Goal: Transaction & Acquisition: Purchase product/service

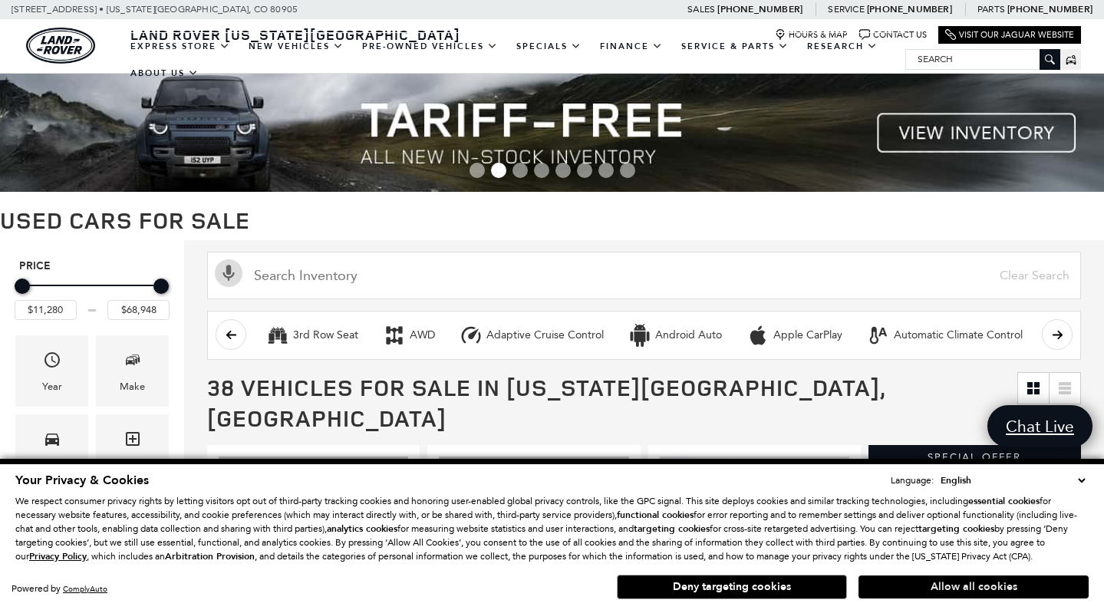
click at [928, 586] on button "Allow all cookies" at bounding box center [973, 586] width 230 height 23
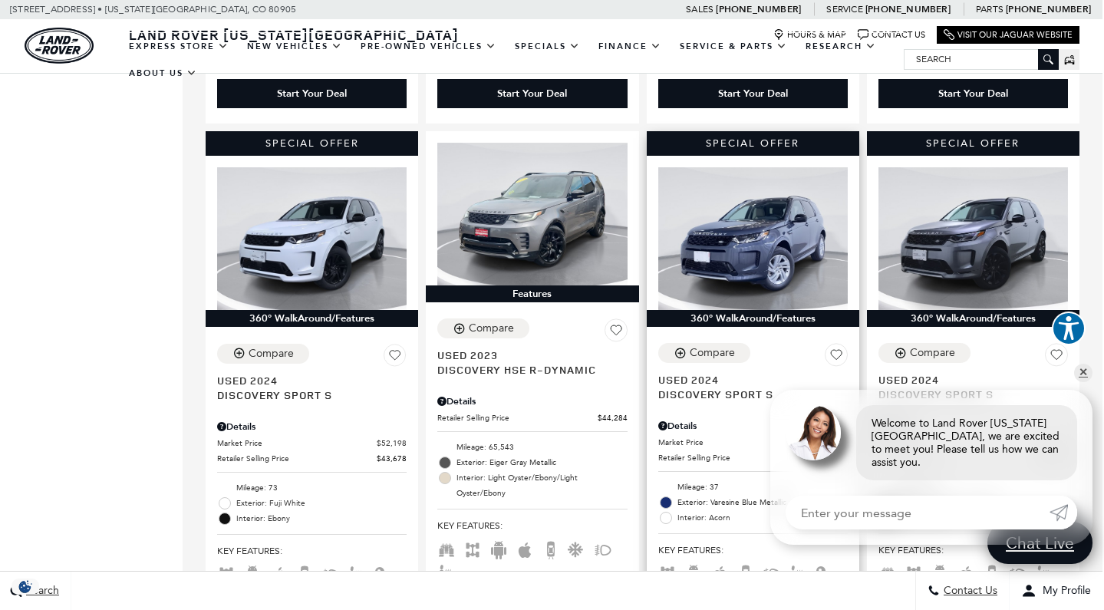
scroll to position [862, 2]
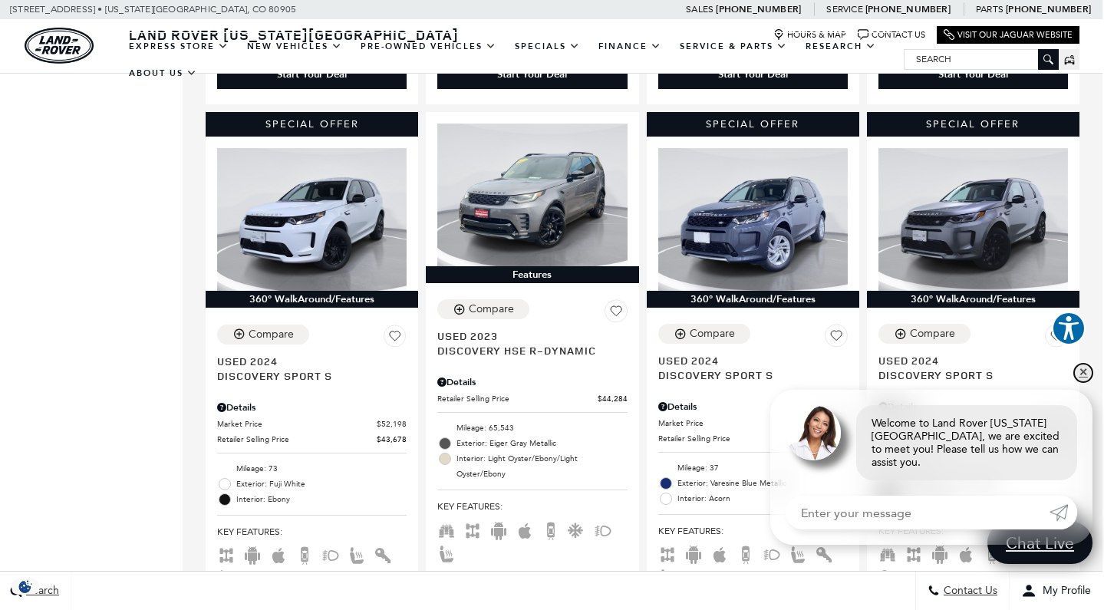
click at [1077, 380] on link "✕" at bounding box center [1083, 373] width 18 height 18
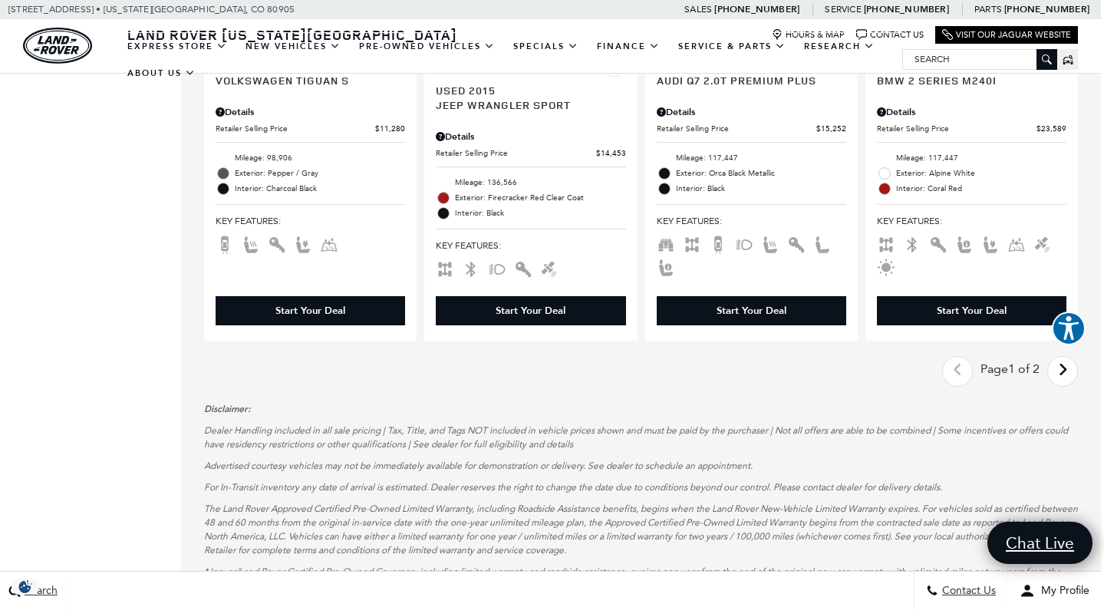
scroll to position [2728, 3]
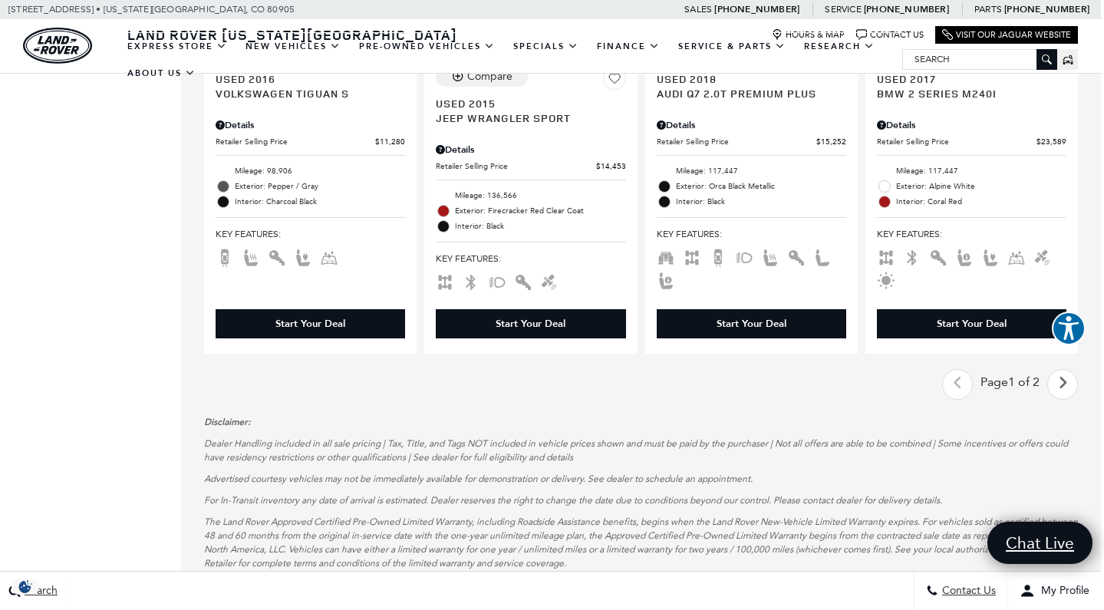
click at [1055, 374] on link "Next - Page" at bounding box center [1062, 383] width 33 height 27
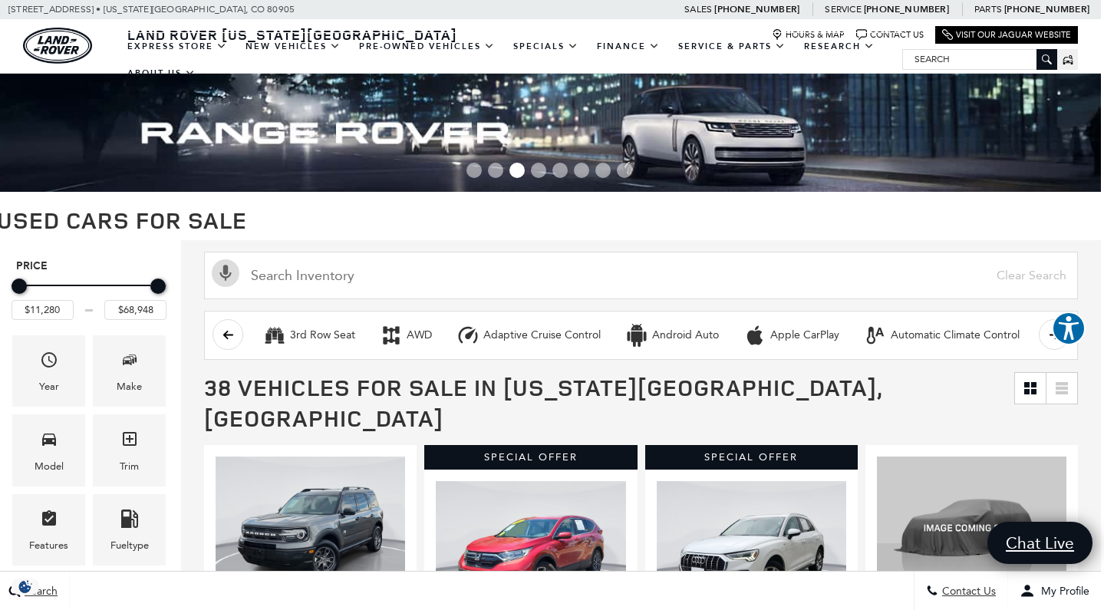
scroll to position [0, 3]
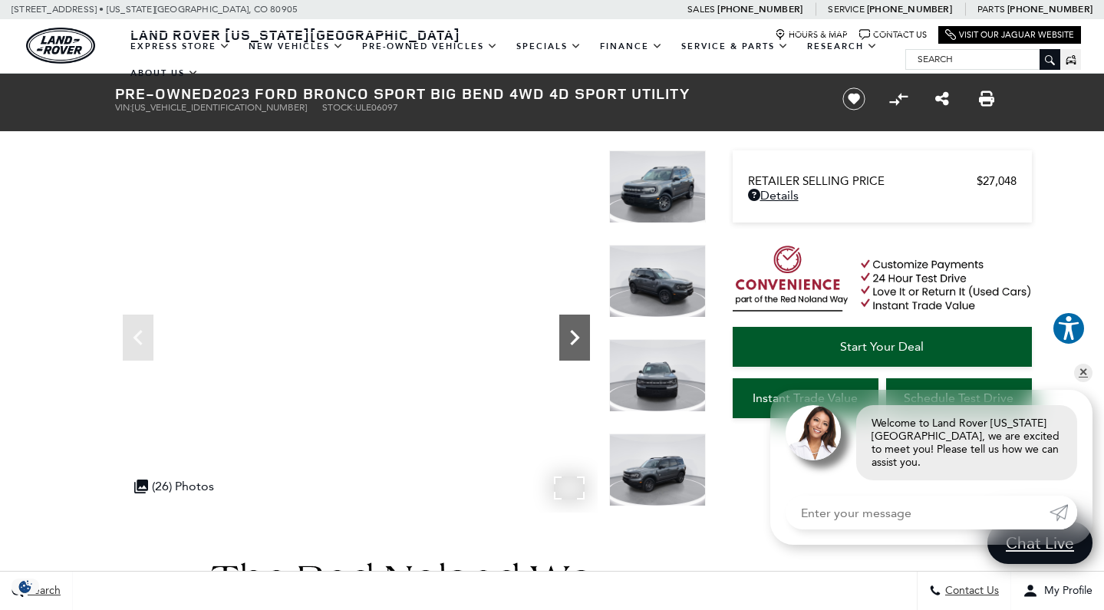
click at [571, 339] on icon "Next" at bounding box center [574, 337] width 31 height 31
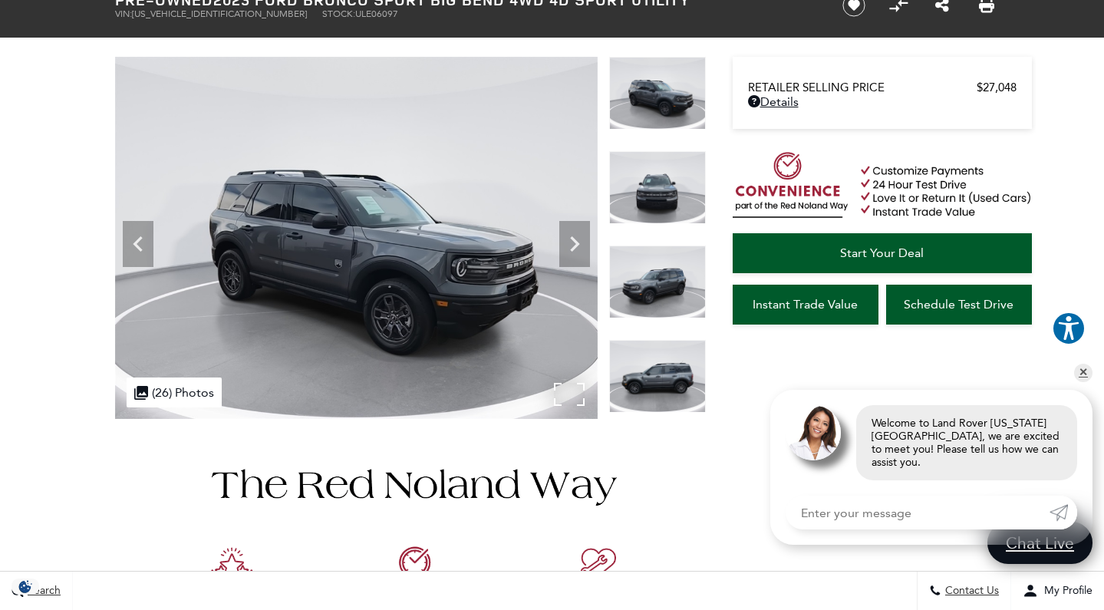
scroll to position [102, 0]
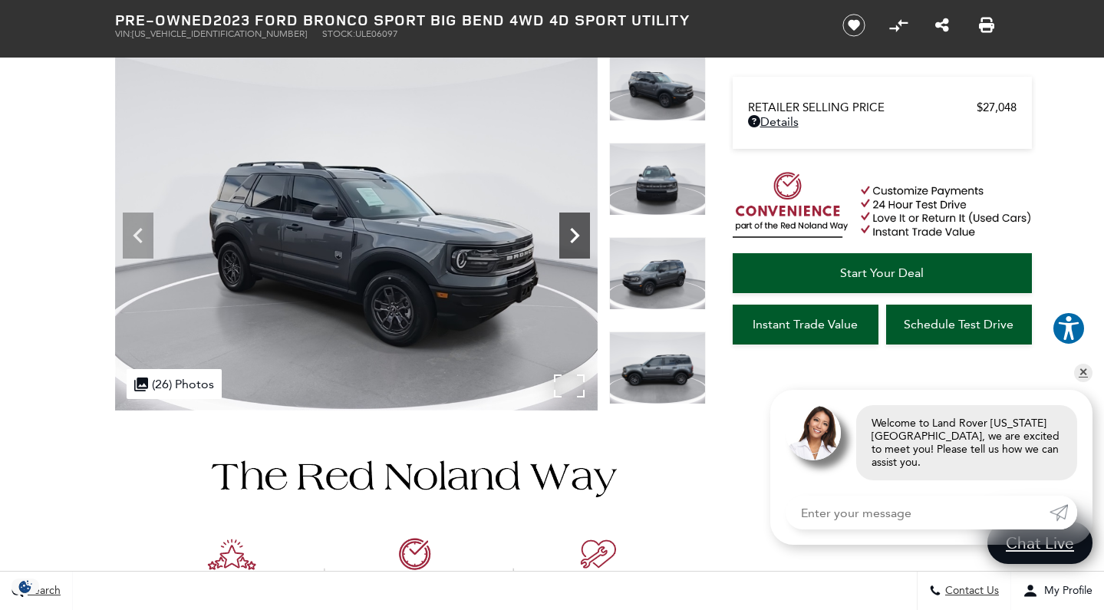
click at [568, 231] on icon "Next" at bounding box center [574, 235] width 31 height 31
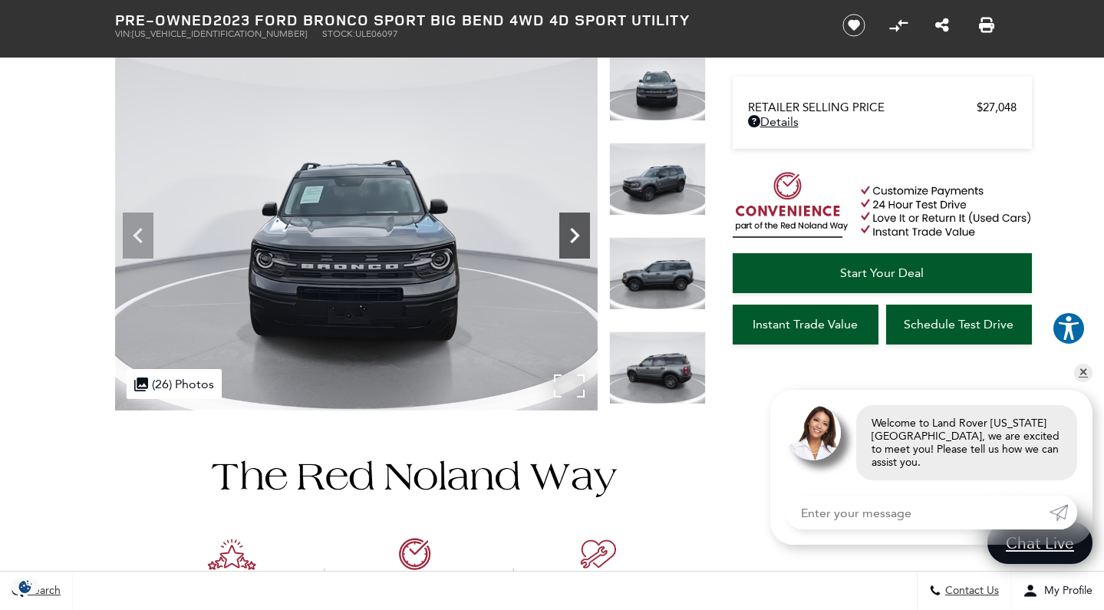
click at [568, 231] on icon "Next" at bounding box center [574, 235] width 31 height 31
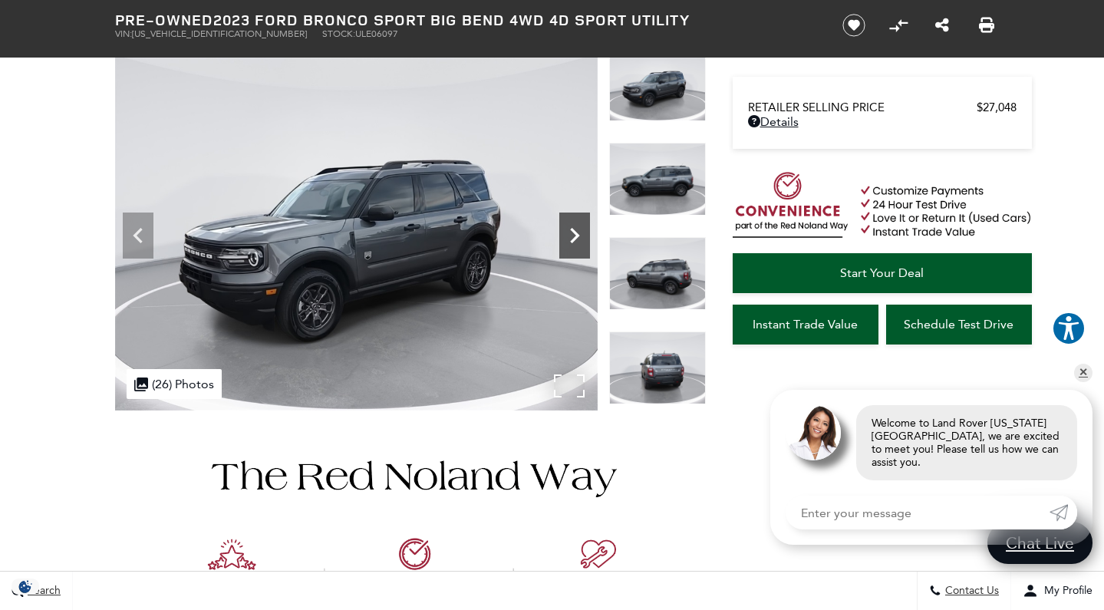
click at [568, 231] on icon "Next" at bounding box center [574, 235] width 31 height 31
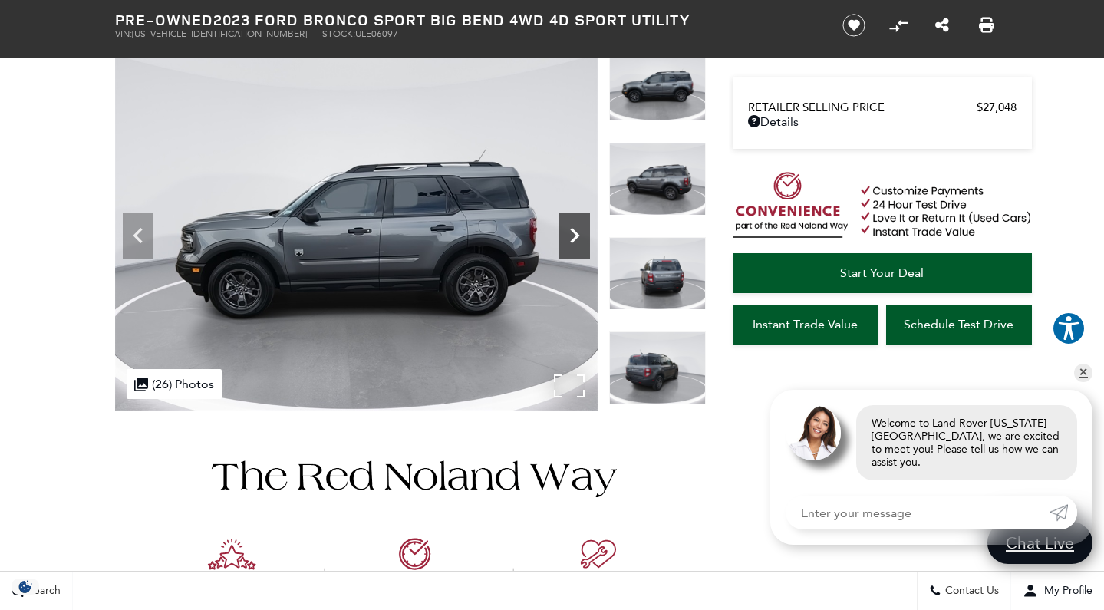
click at [568, 231] on icon "Next" at bounding box center [574, 235] width 31 height 31
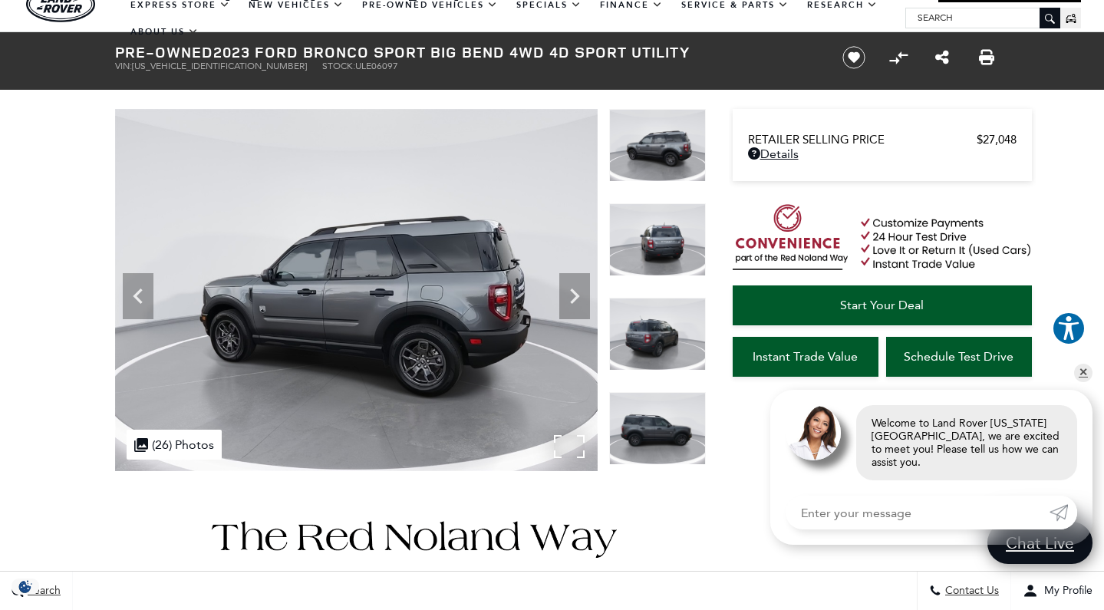
scroll to position [35, 0]
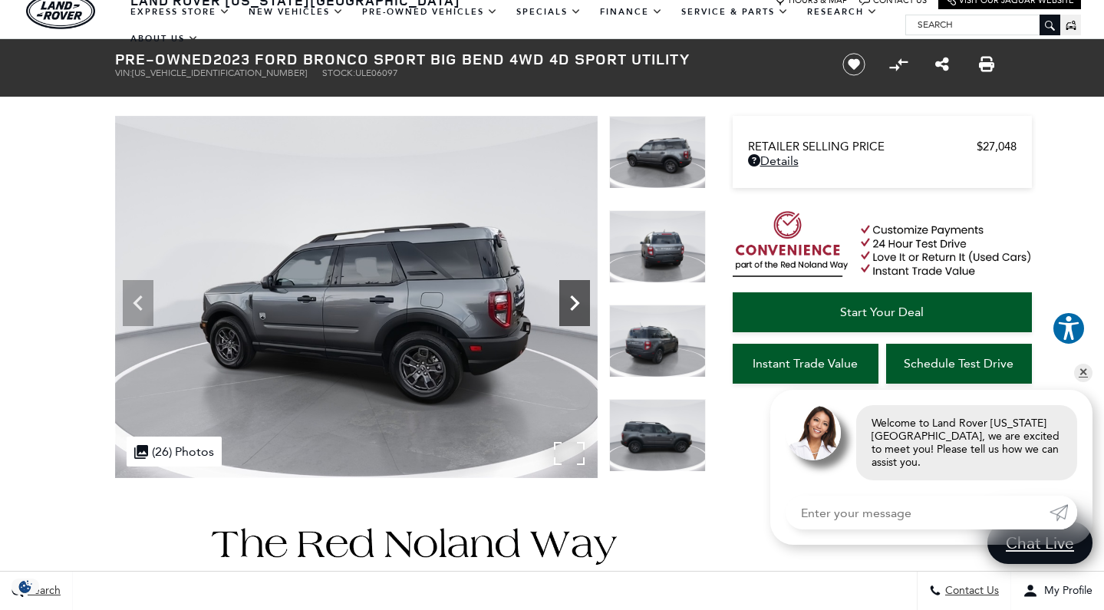
click at [584, 298] on icon "Next" at bounding box center [574, 303] width 31 height 31
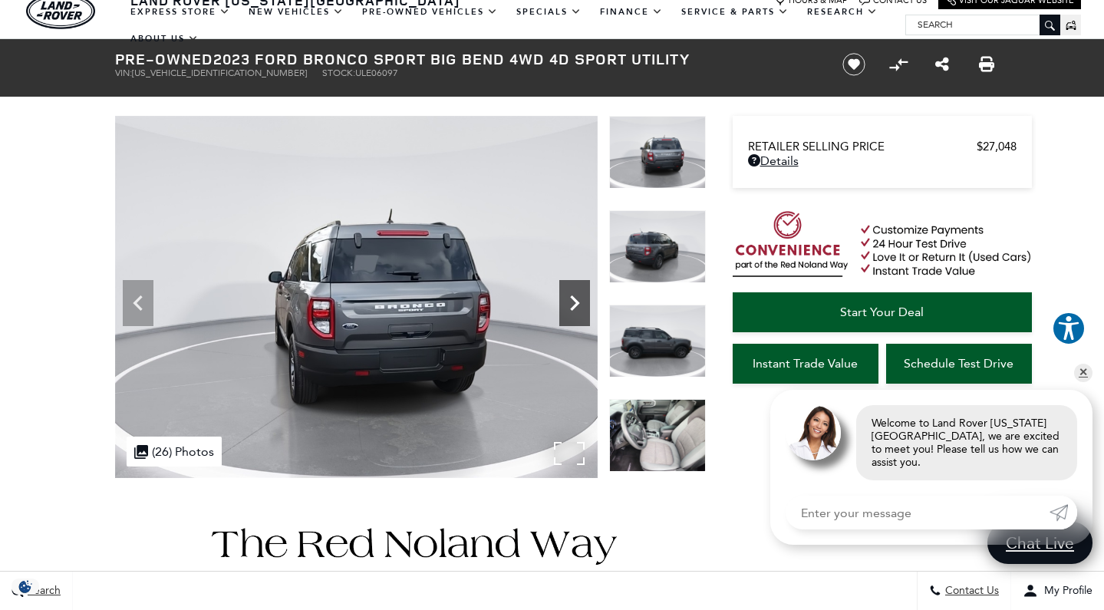
click at [575, 299] on icon "Next" at bounding box center [574, 302] width 9 height 15
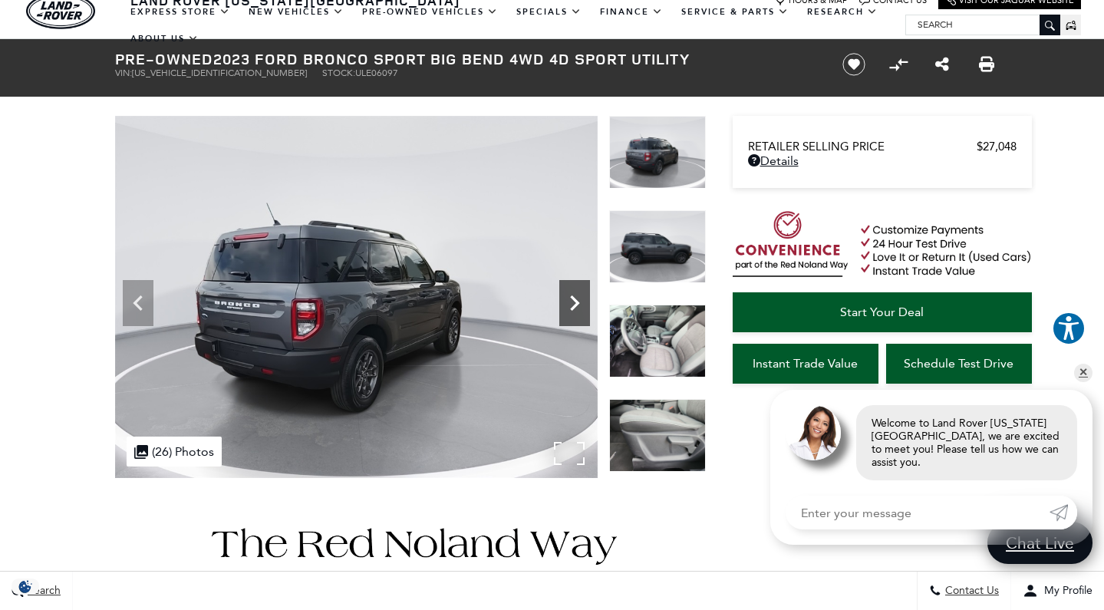
click at [575, 299] on icon "Next" at bounding box center [574, 302] width 9 height 15
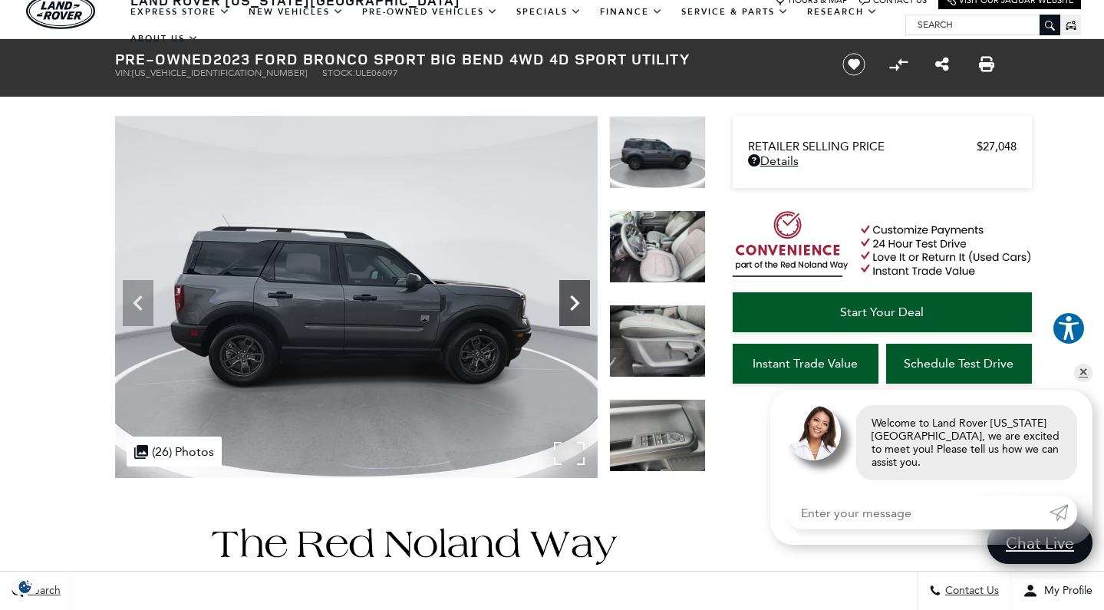
click at [575, 299] on icon "Next" at bounding box center [574, 302] width 9 height 15
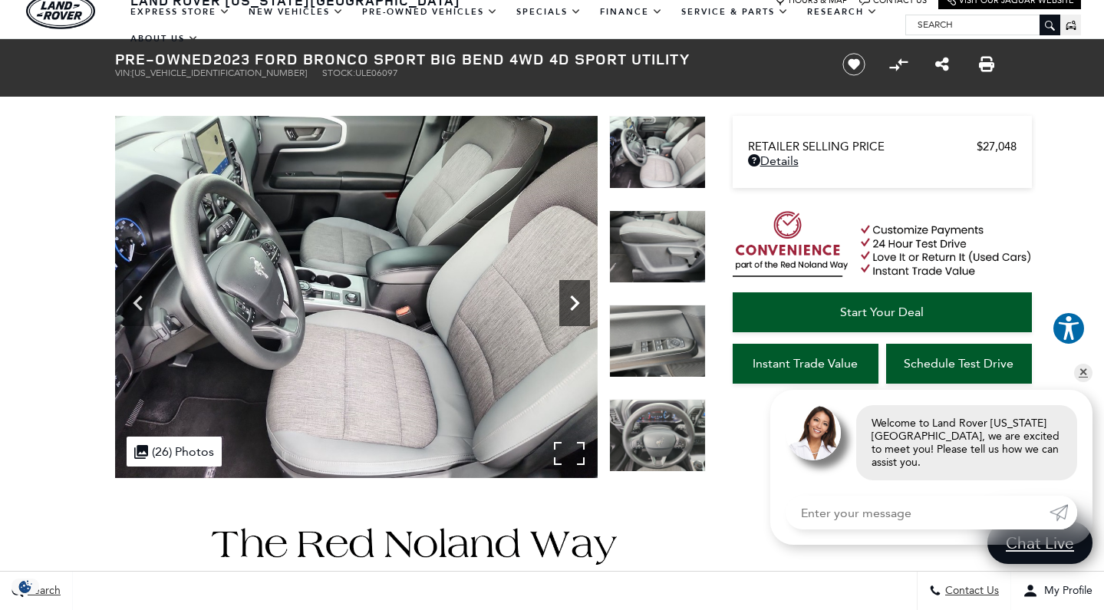
click at [575, 299] on icon "Next" at bounding box center [574, 302] width 9 height 15
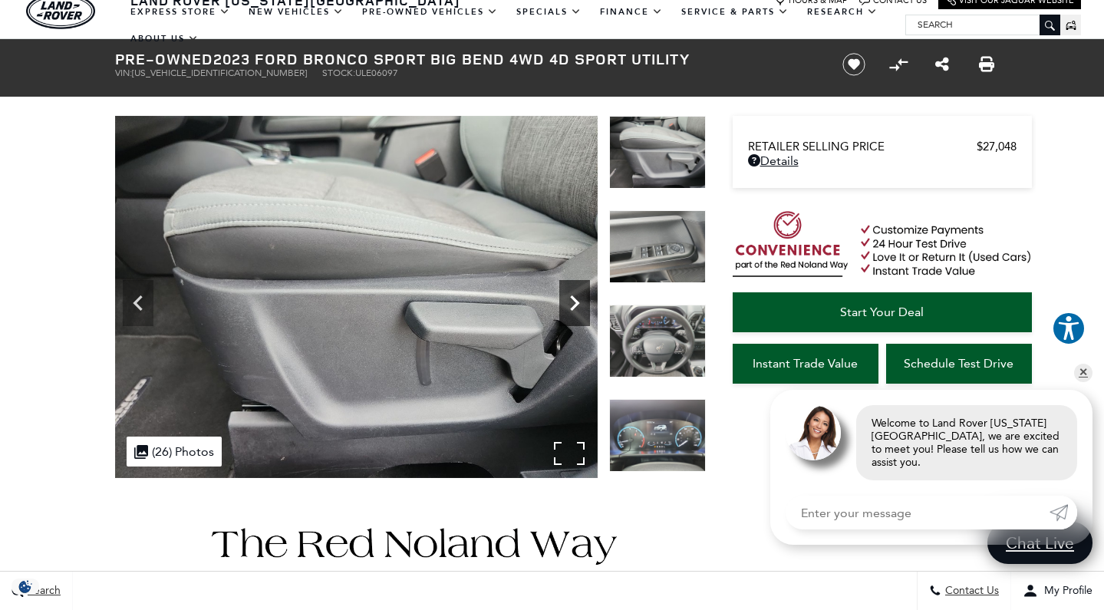
click at [575, 299] on icon "Next" at bounding box center [574, 302] width 9 height 15
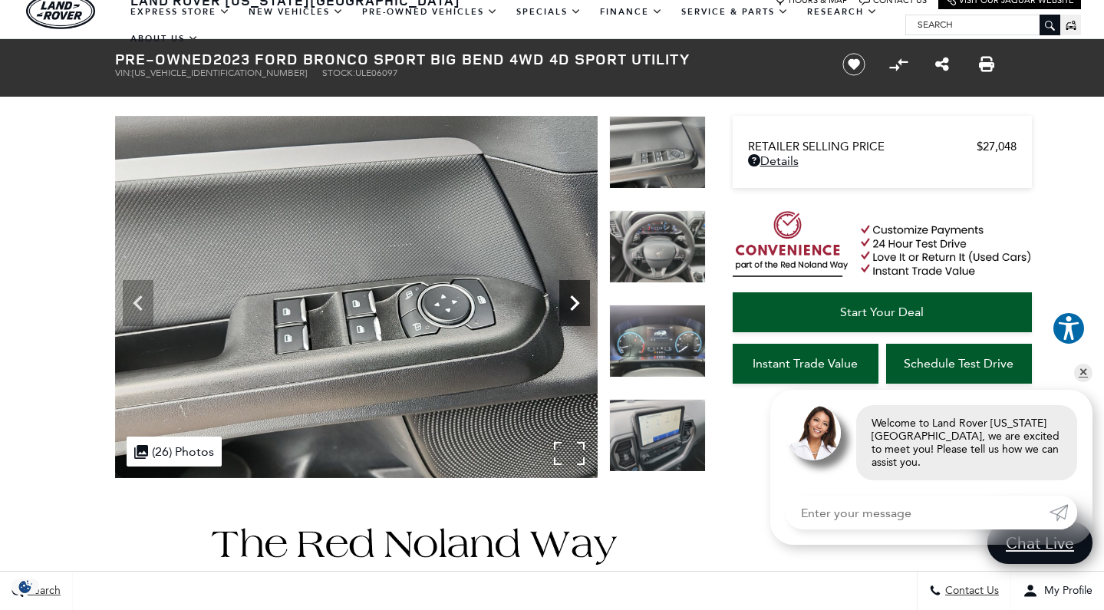
click at [575, 299] on icon "Next" at bounding box center [574, 302] width 9 height 15
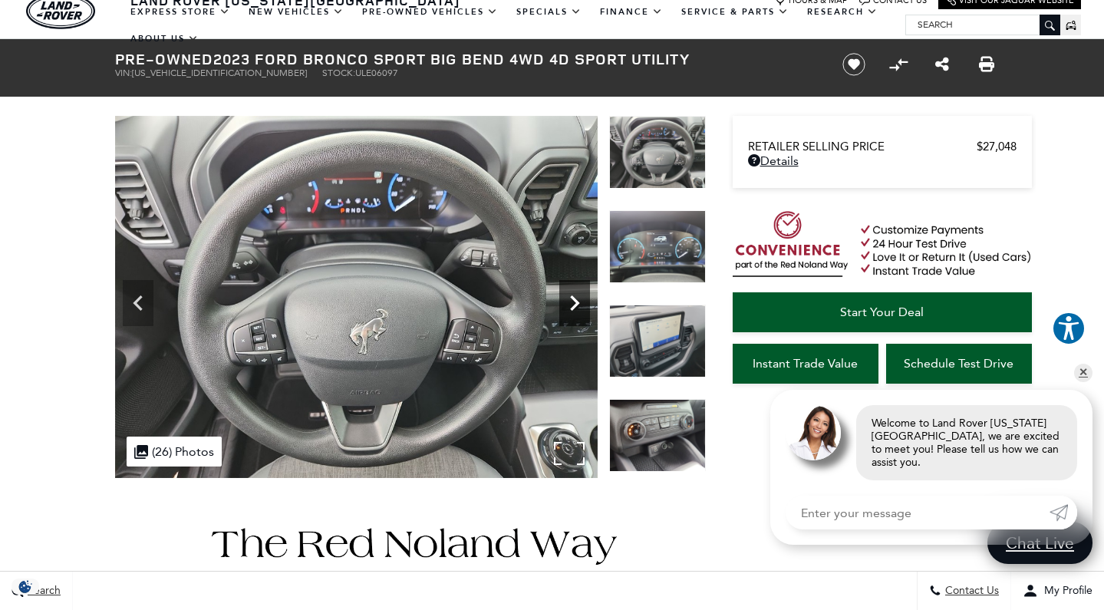
click at [575, 299] on icon "Next" at bounding box center [574, 302] width 9 height 15
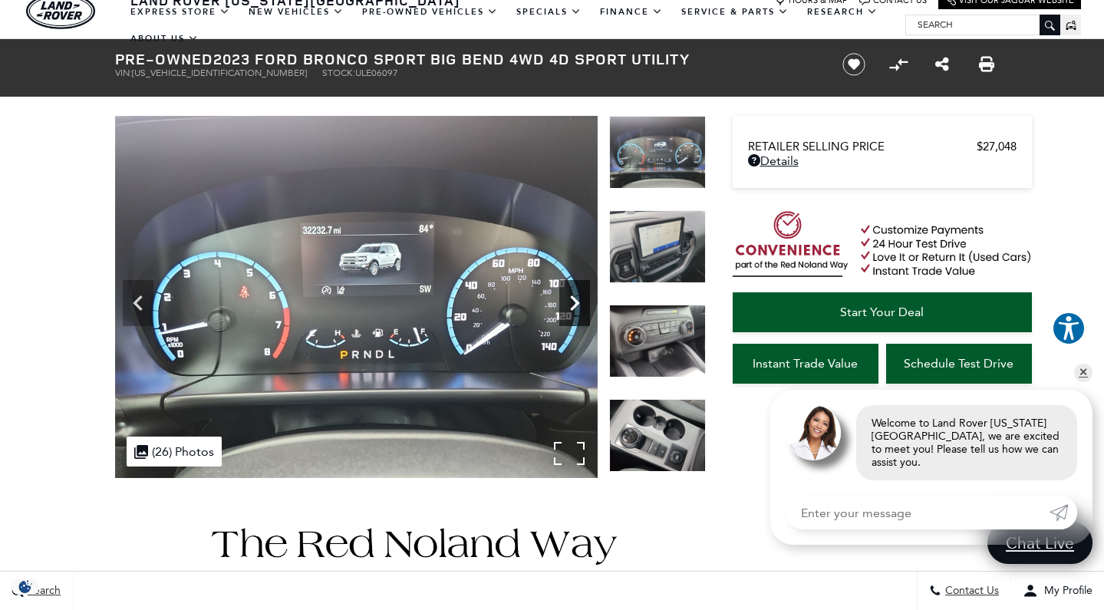
click at [575, 299] on icon "Next" at bounding box center [574, 302] width 9 height 15
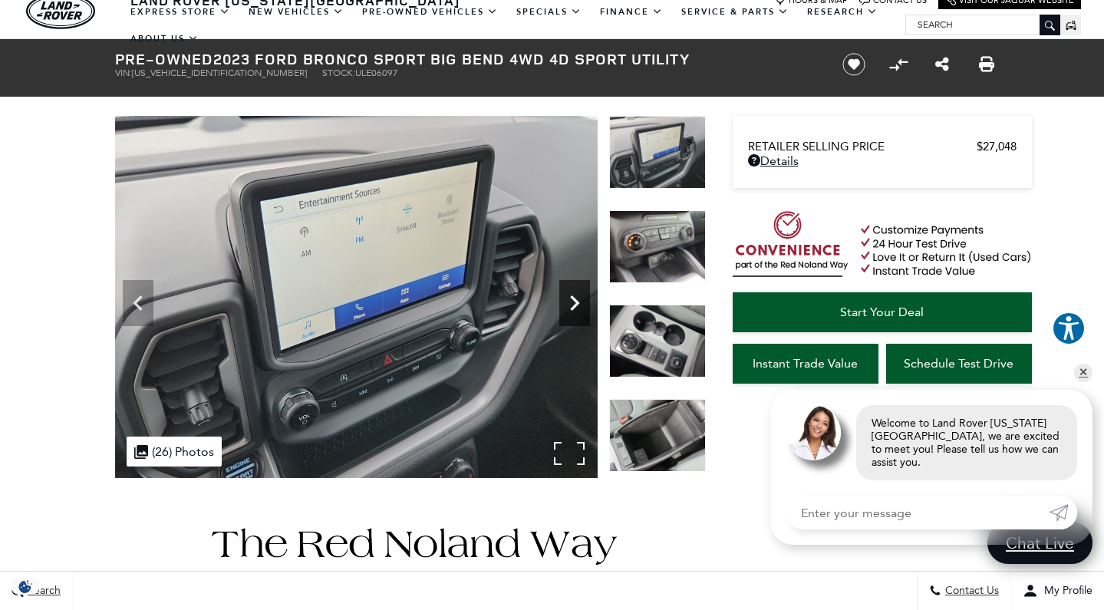
click at [575, 299] on icon "Next" at bounding box center [574, 302] width 9 height 15
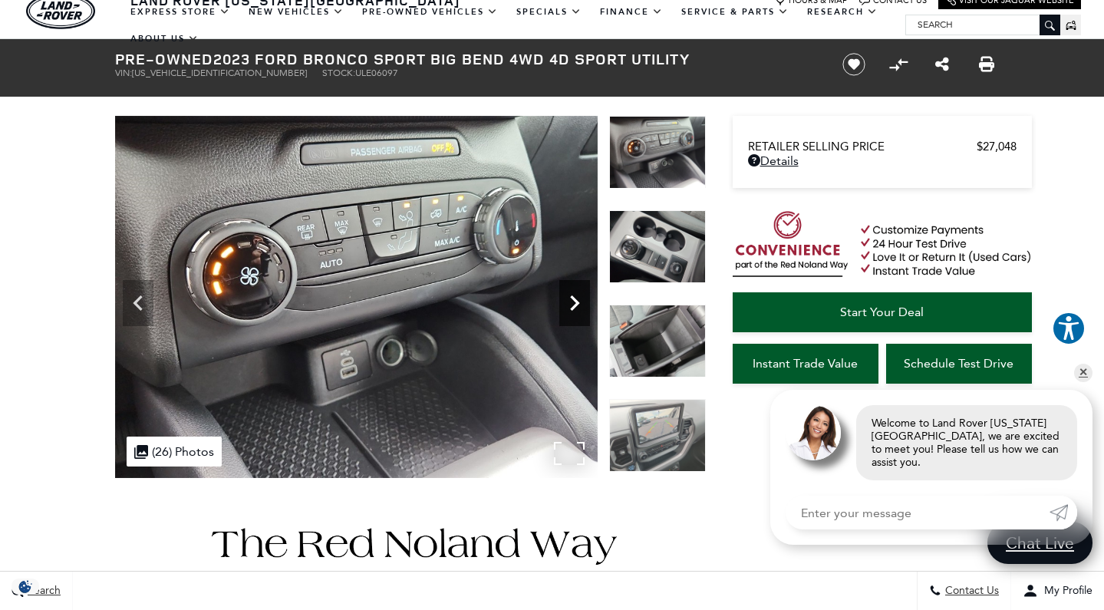
click at [575, 299] on icon "Next" at bounding box center [574, 302] width 9 height 15
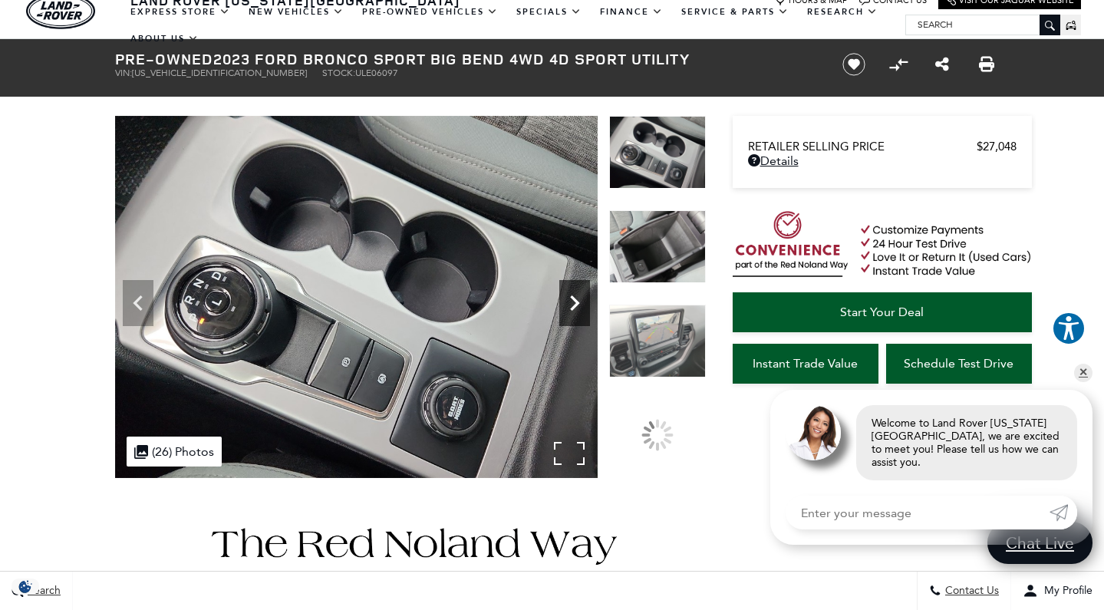
click at [575, 299] on icon "Next" at bounding box center [574, 302] width 9 height 15
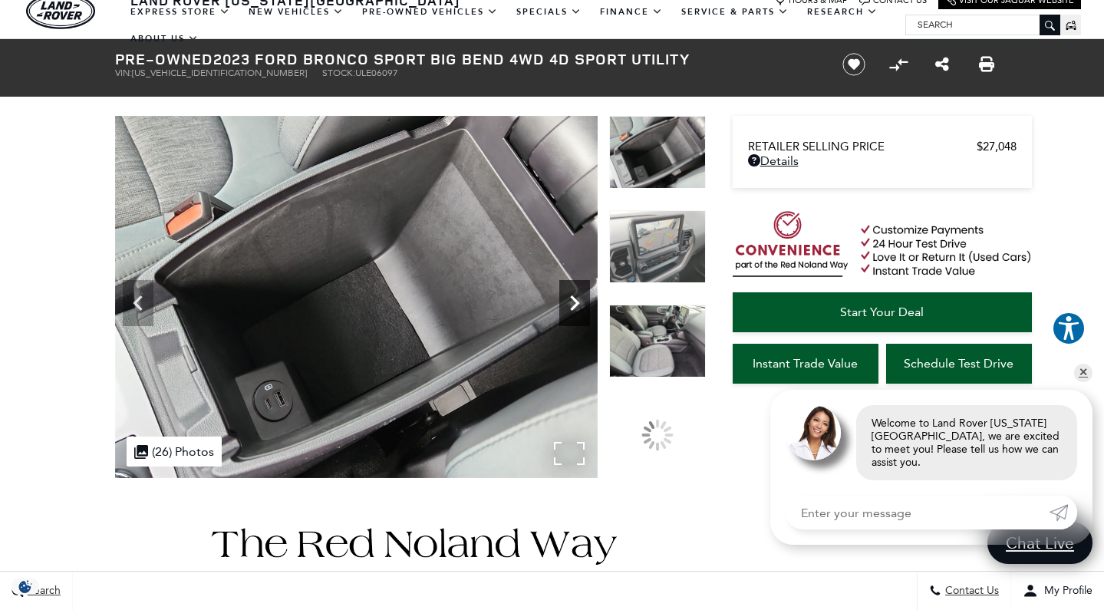
click at [575, 299] on icon "Next" at bounding box center [574, 302] width 9 height 15
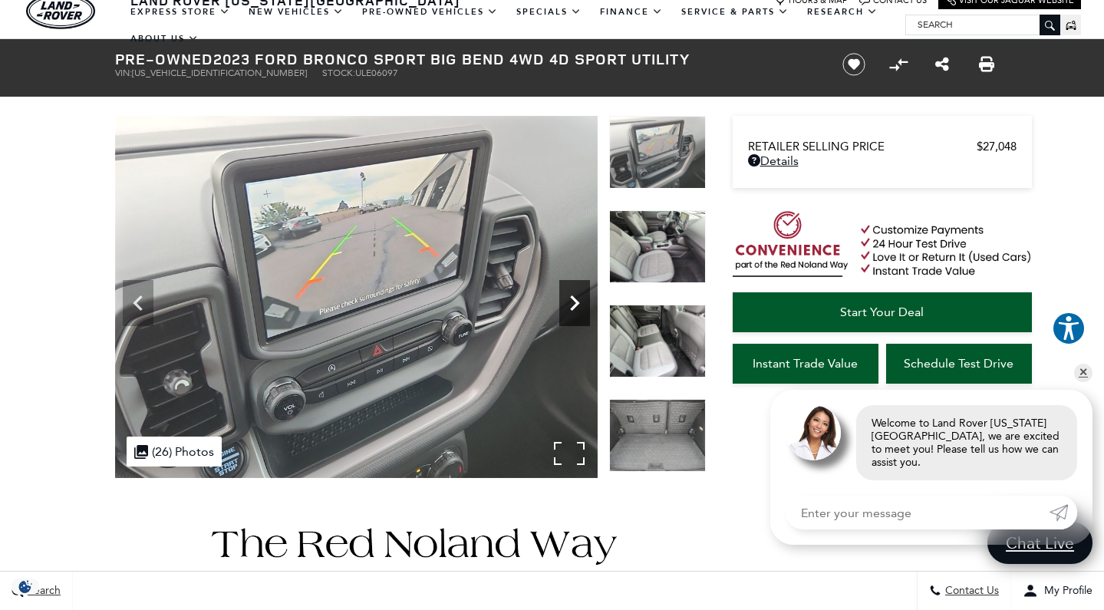
click at [571, 305] on icon "Next" at bounding box center [574, 303] width 31 height 31
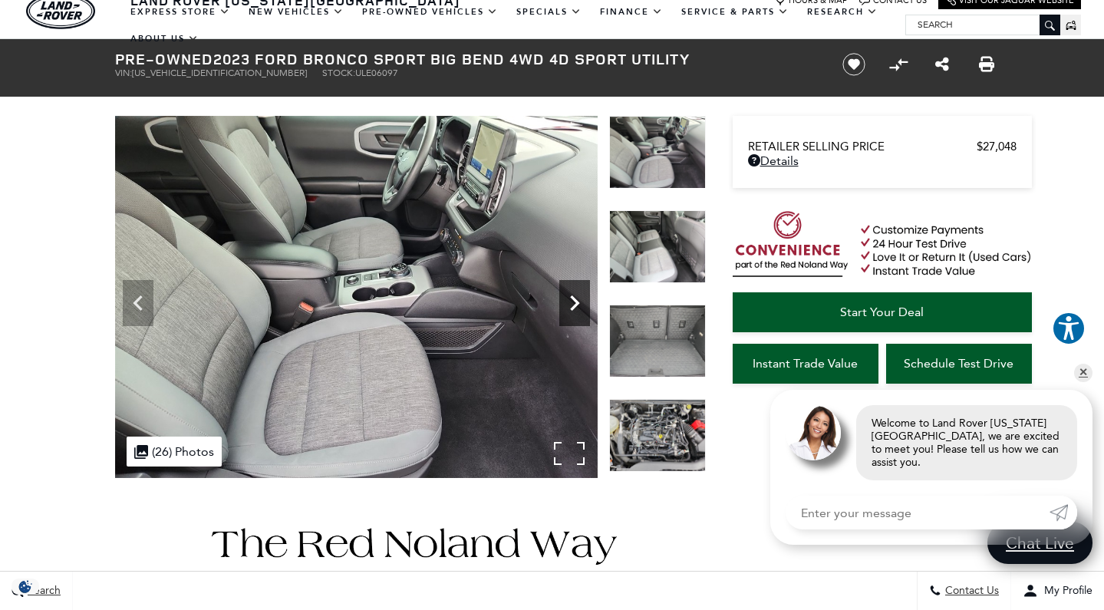
click at [571, 305] on icon "Next" at bounding box center [574, 303] width 31 height 31
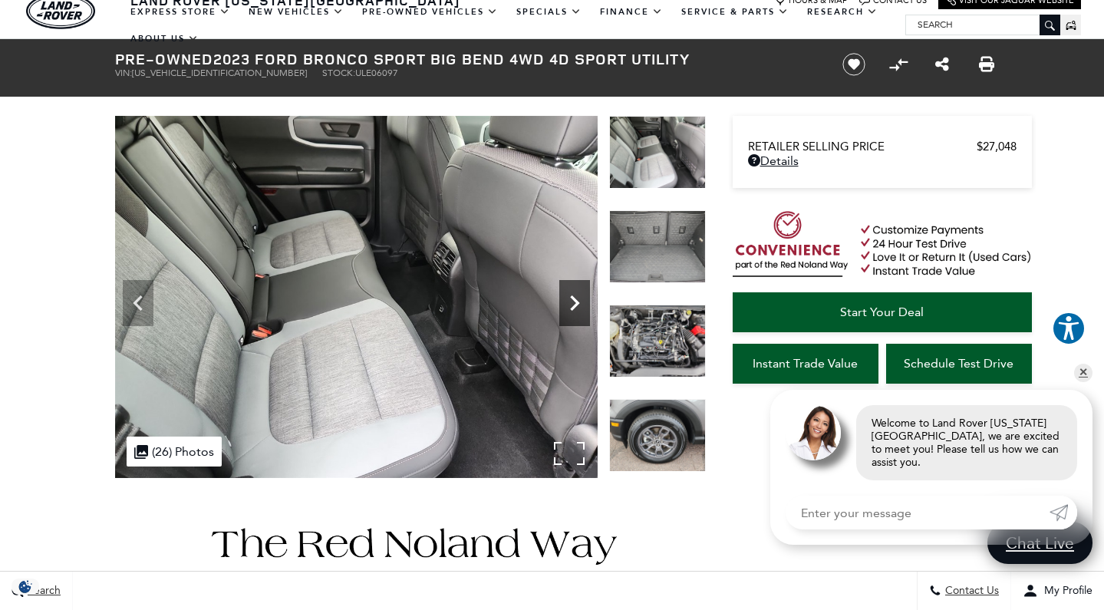
click at [571, 305] on icon "Next" at bounding box center [574, 303] width 31 height 31
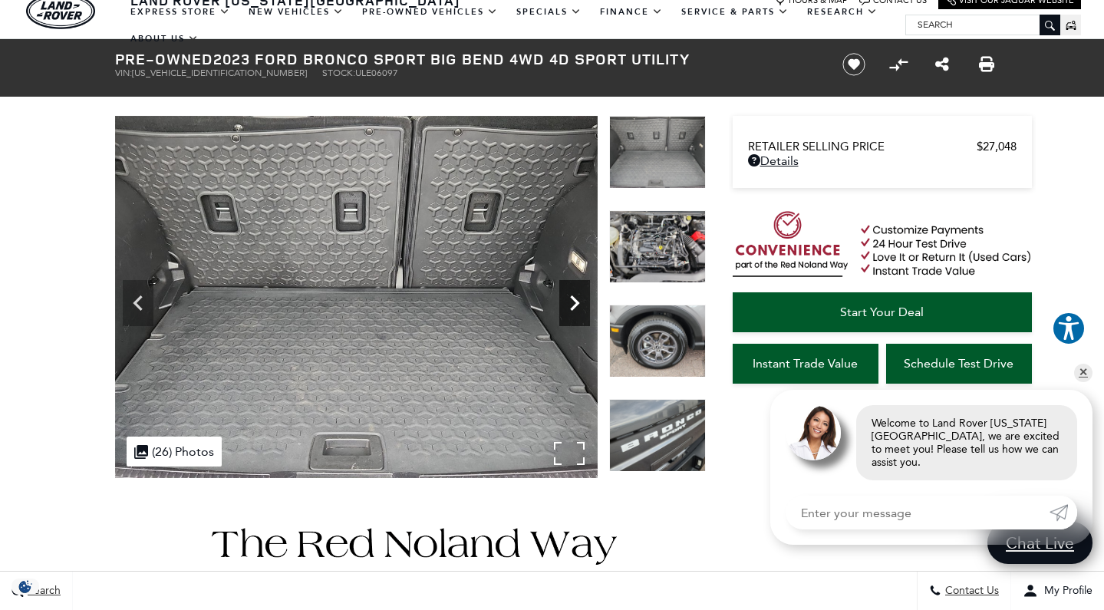
click at [571, 305] on icon "Next" at bounding box center [574, 303] width 31 height 31
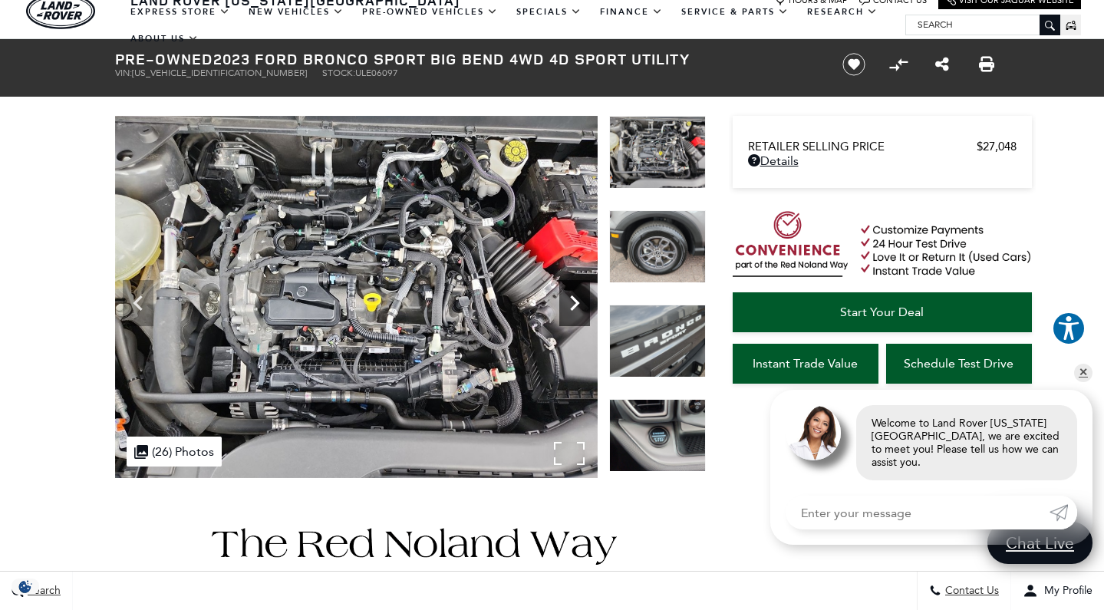
click at [571, 305] on icon "Next" at bounding box center [574, 303] width 31 height 31
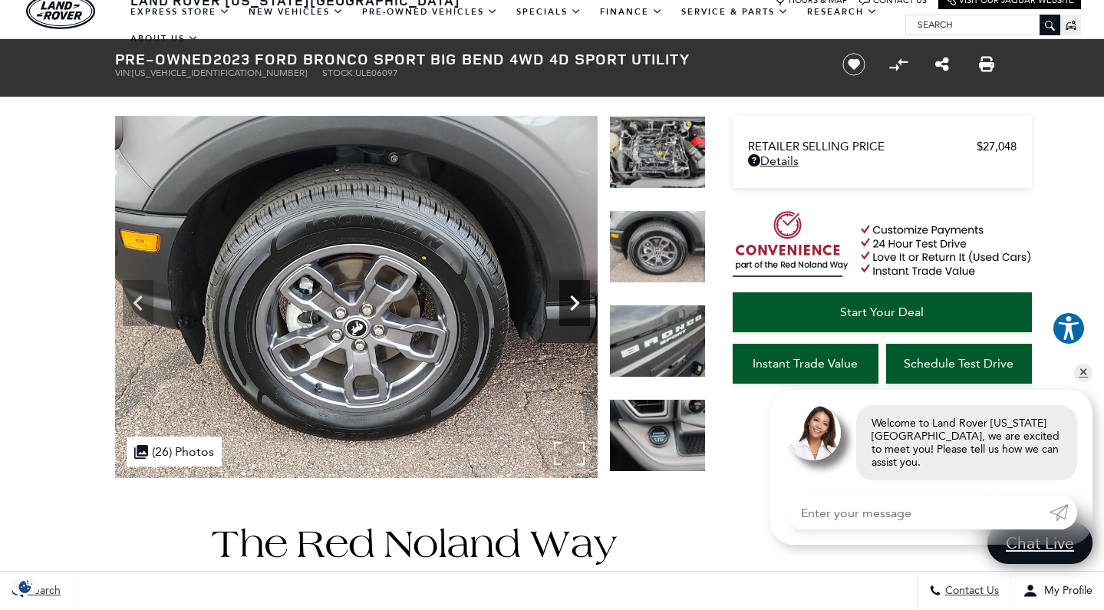
click at [571, 305] on icon "Next" at bounding box center [574, 303] width 31 height 31
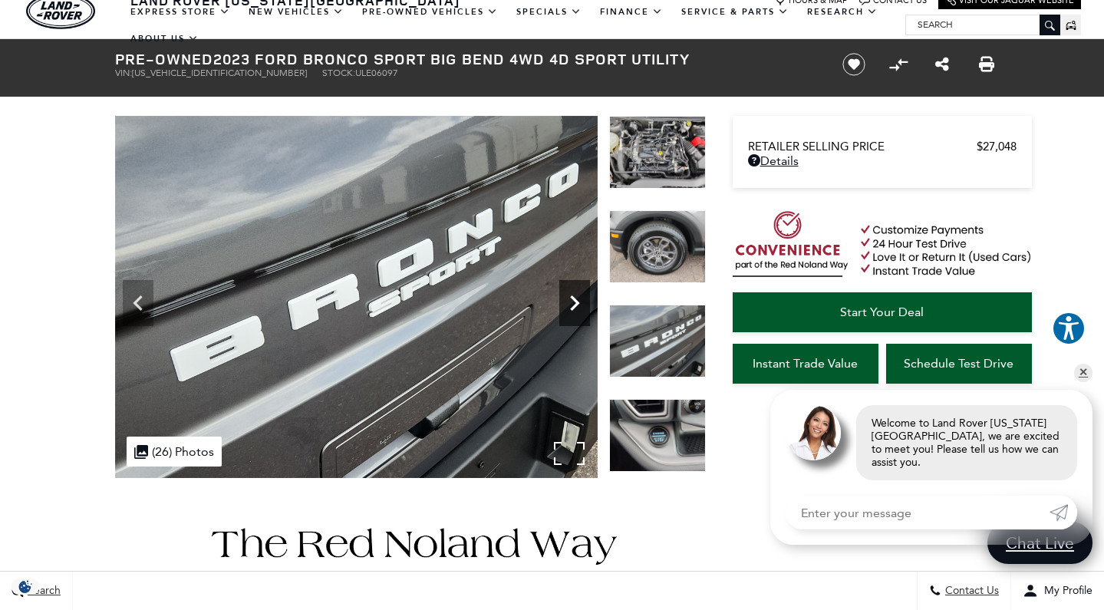
click at [571, 305] on icon "Next" at bounding box center [574, 303] width 31 height 31
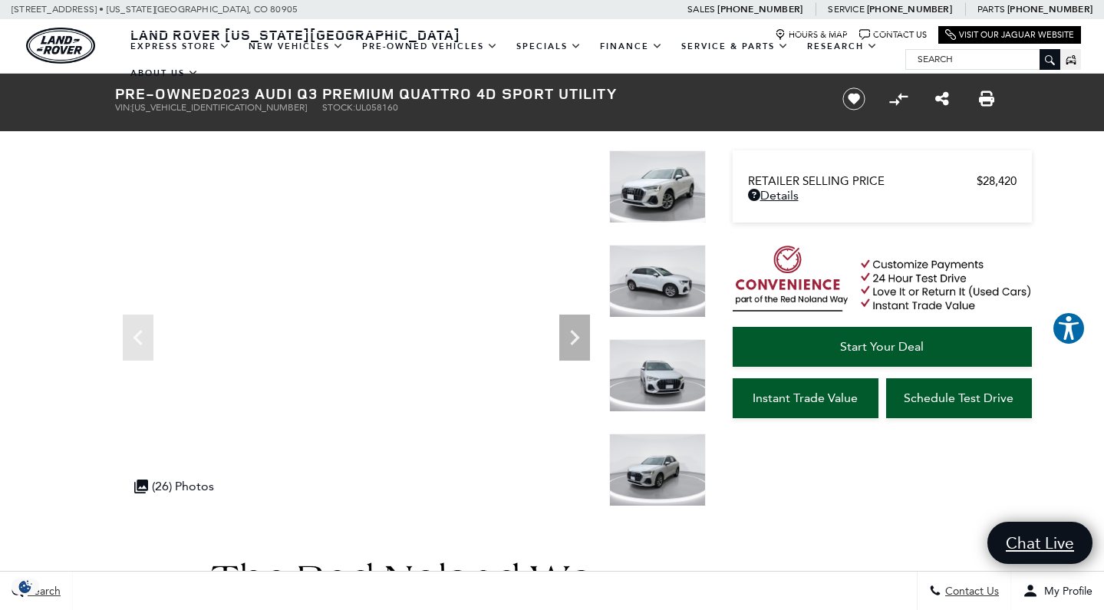
click at [646, 193] on img at bounding box center [657, 186] width 97 height 73
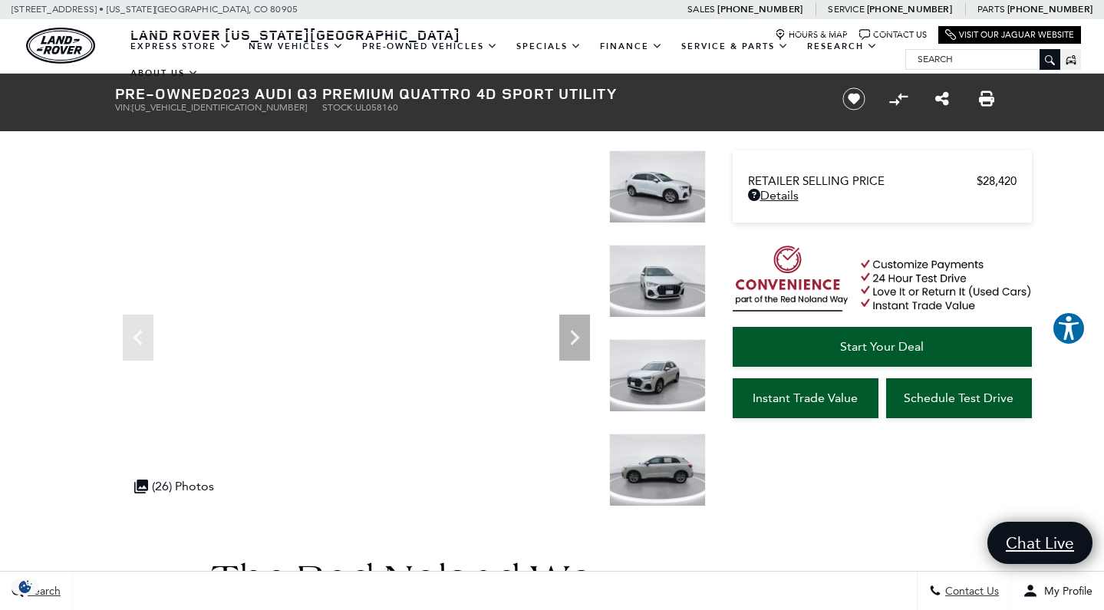
click at [651, 192] on img at bounding box center [657, 186] width 97 height 73
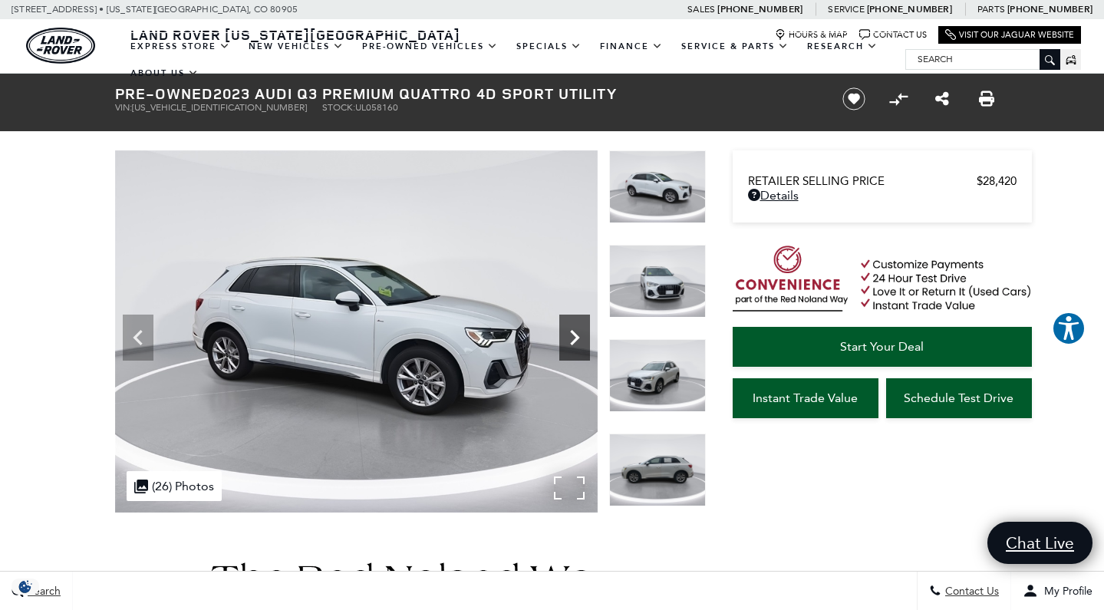
click at [577, 329] on icon "Next" at bounding box center [574, 337] width 31 height 31
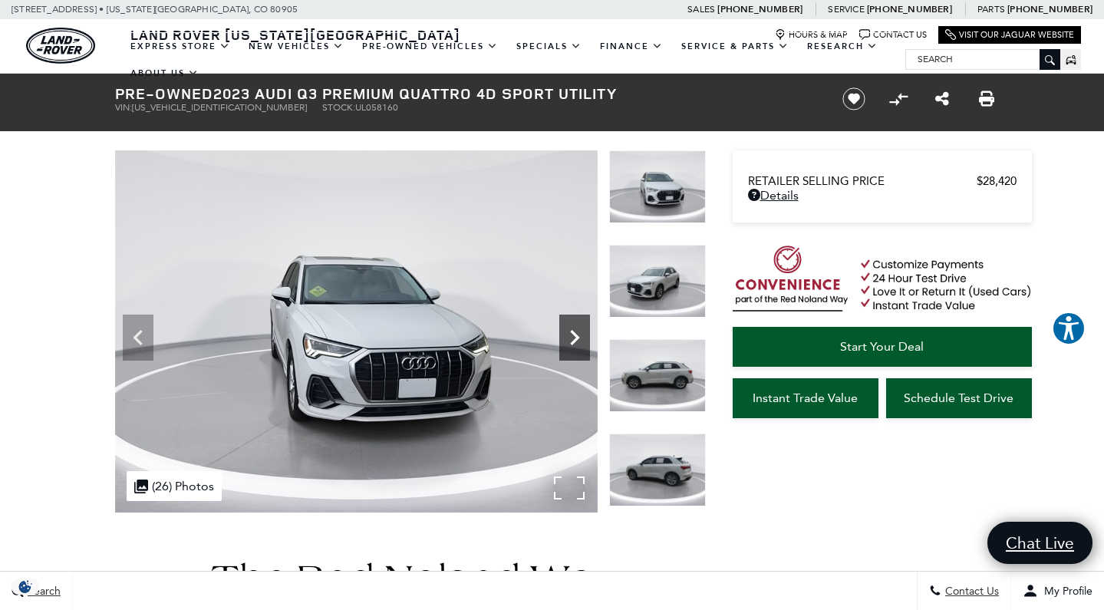
click at [577, 329] on icon "Next" at bounding box center [574, 337] width 31 height 31
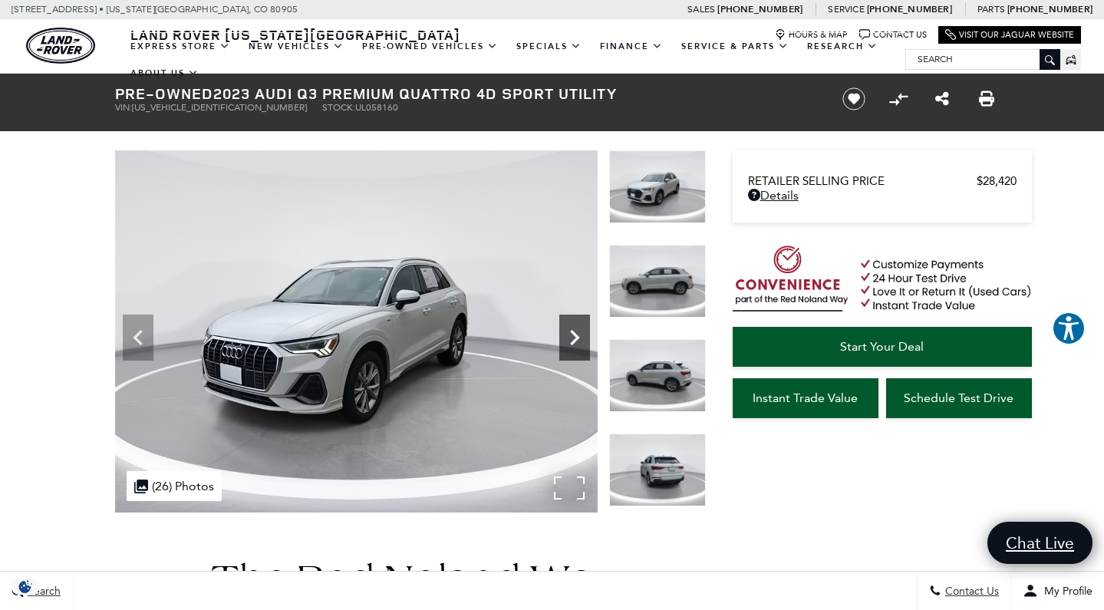
click at [577, 329] on icon "Next" at bounding box center [574, 337] width 31 height 31
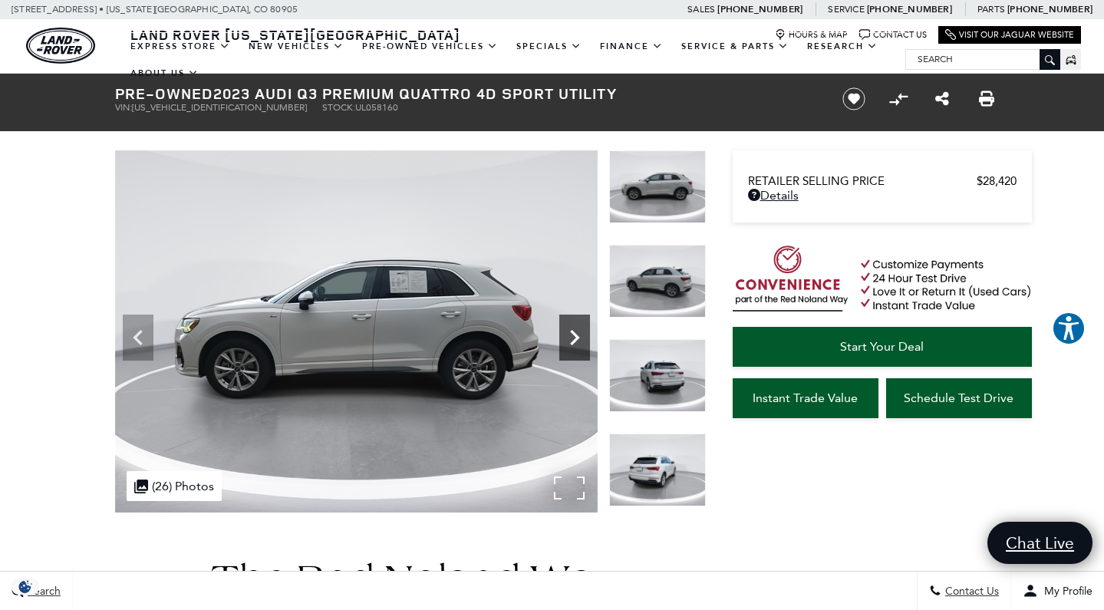
click at [577, 329] on icon "Next" at bounding box center [574, 337] width 31 height 31
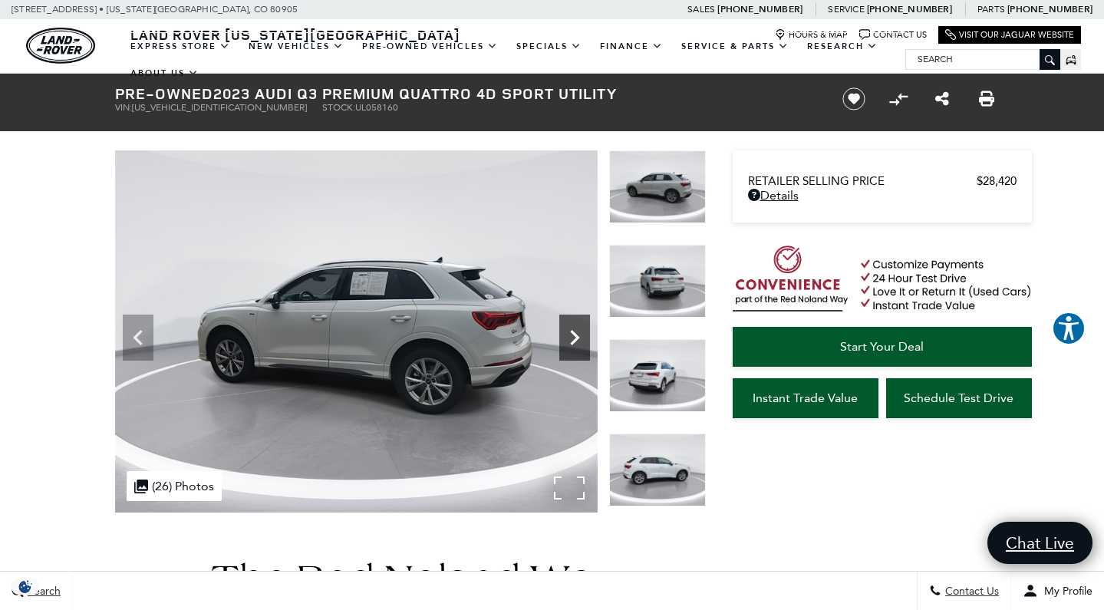
click at [577, 329] on icon "Next" at bounding box center [574, 337] width 31 height 31
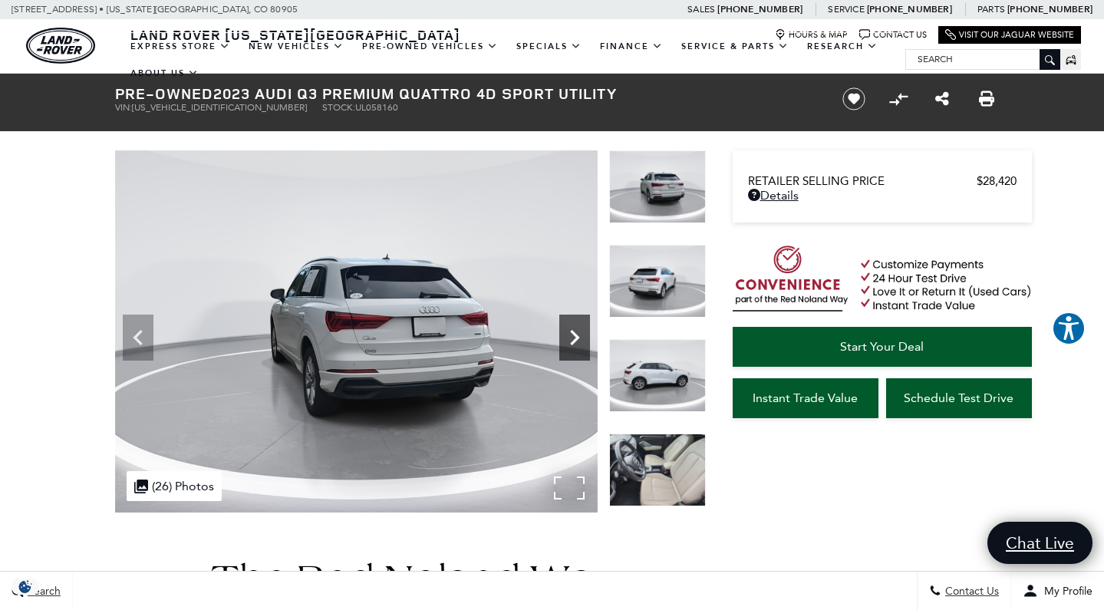
click at [577, 329] on icon "Next" at bounding box center [574, 337] width 31 height 31
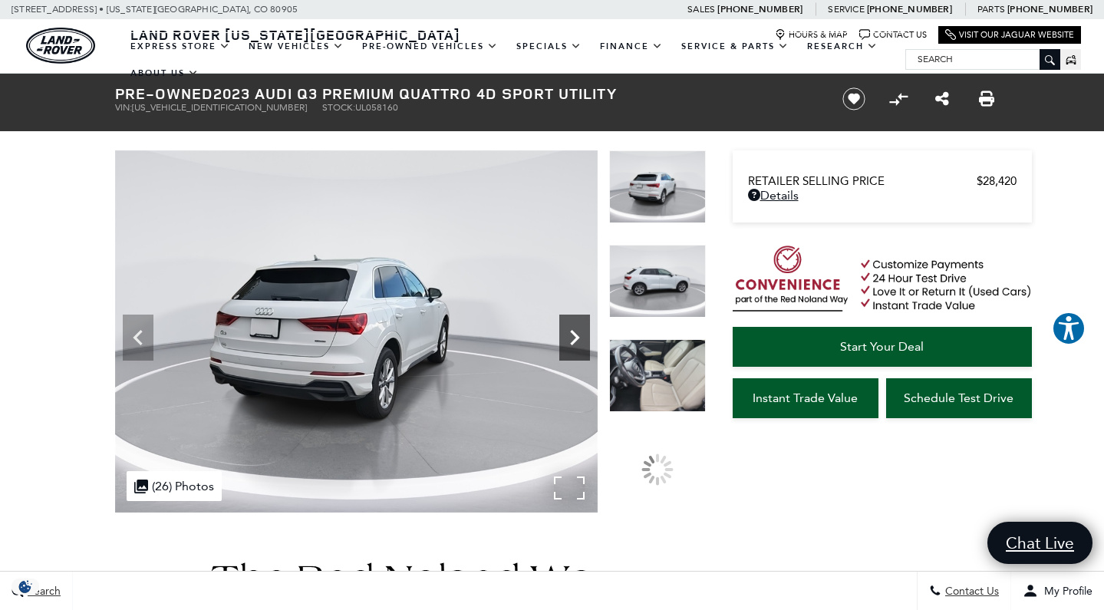
click at [577, 329] on icon "Next" at bounding box center [574, 337] width 31 height 31
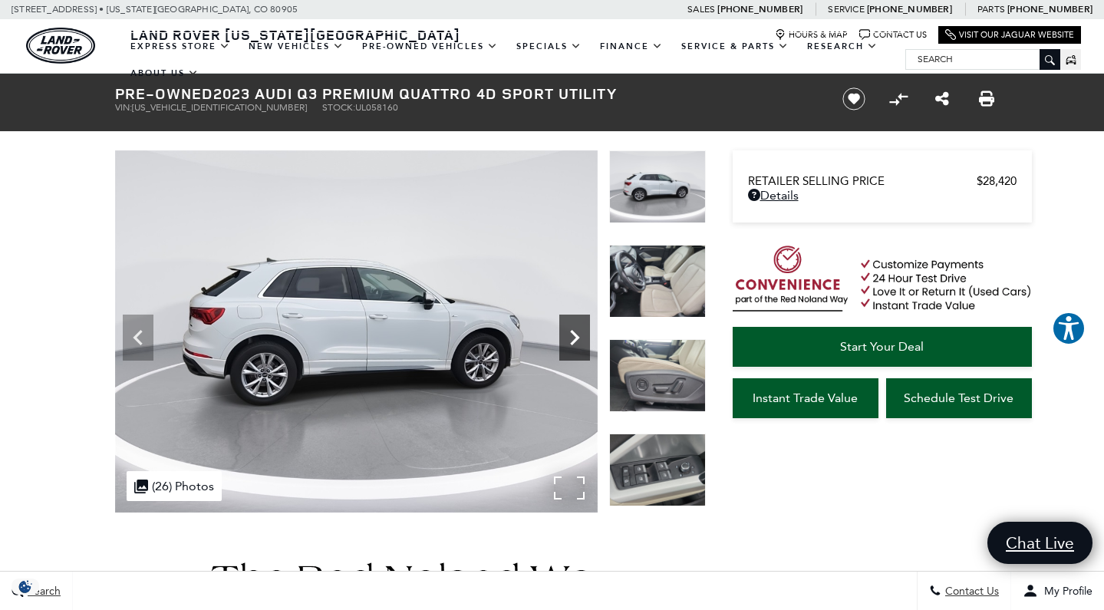
click at [571, 331] on icon "Next" at bounding box center [574, 337] width 9 height 15
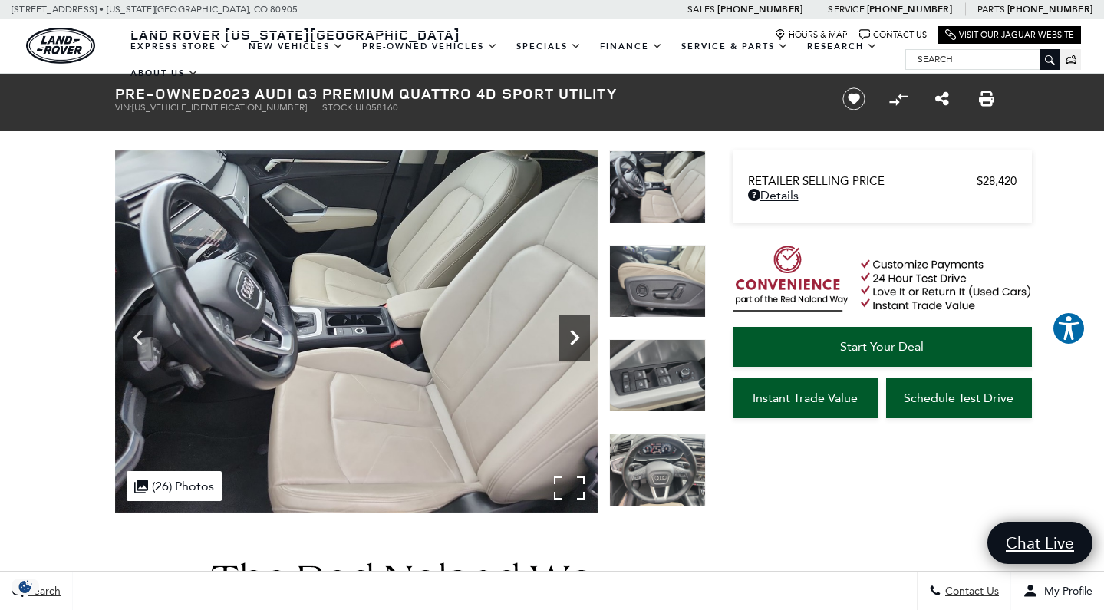
click at [571, 331] on icon "Next" at bounding box center [574, 337] width 9 height 15
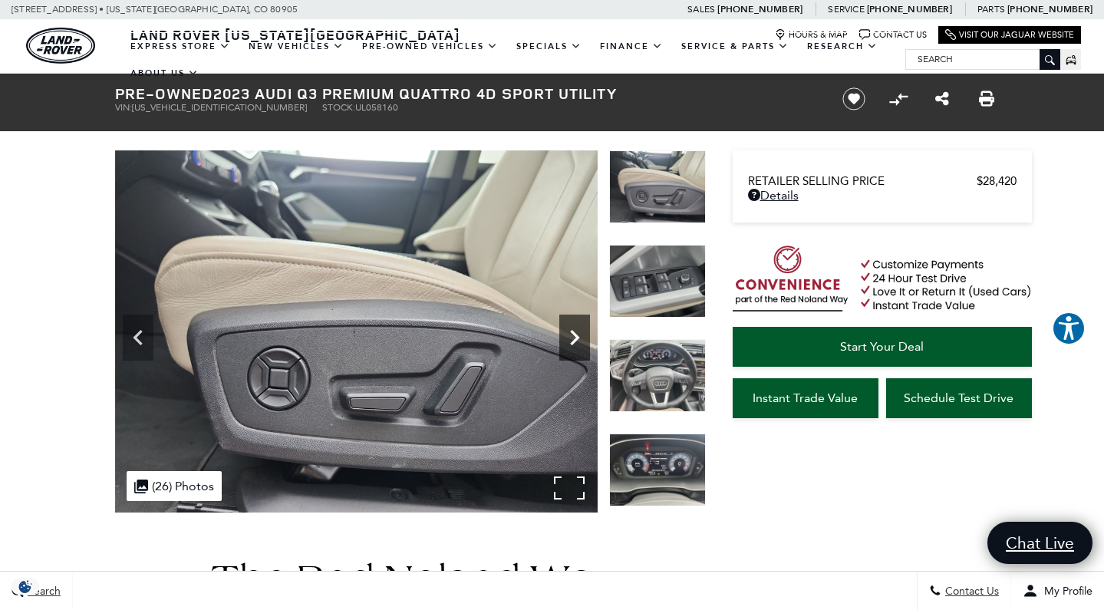
click at [571, 331] on icon "Next" at bounding box center [574, 337] width 9 height 15
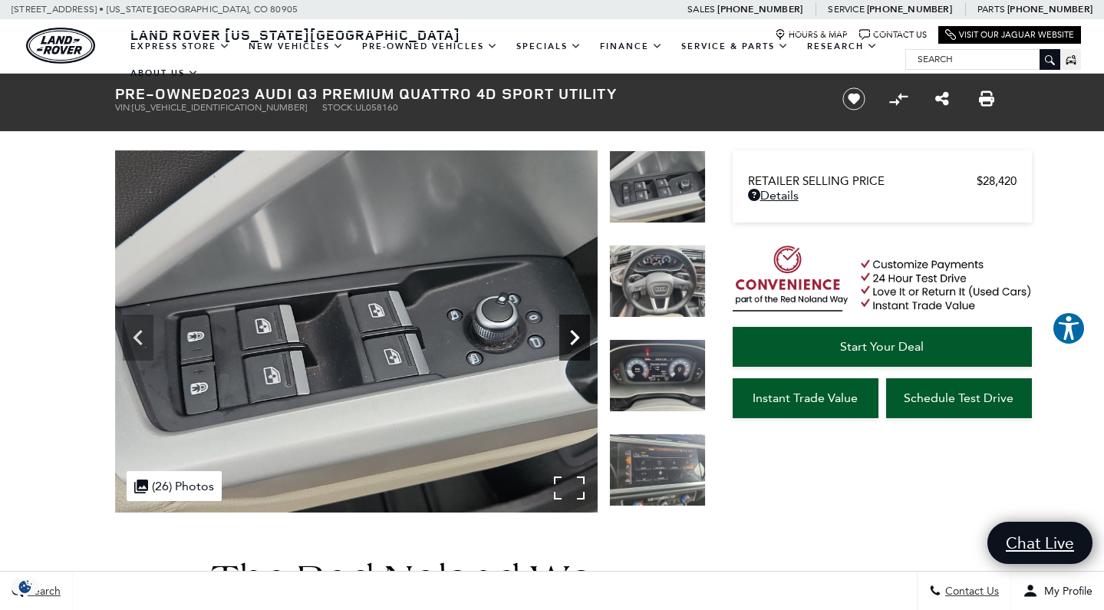
click at [571, 331] on icon "Next" at bounding box center [574, 337] width 31 height 31
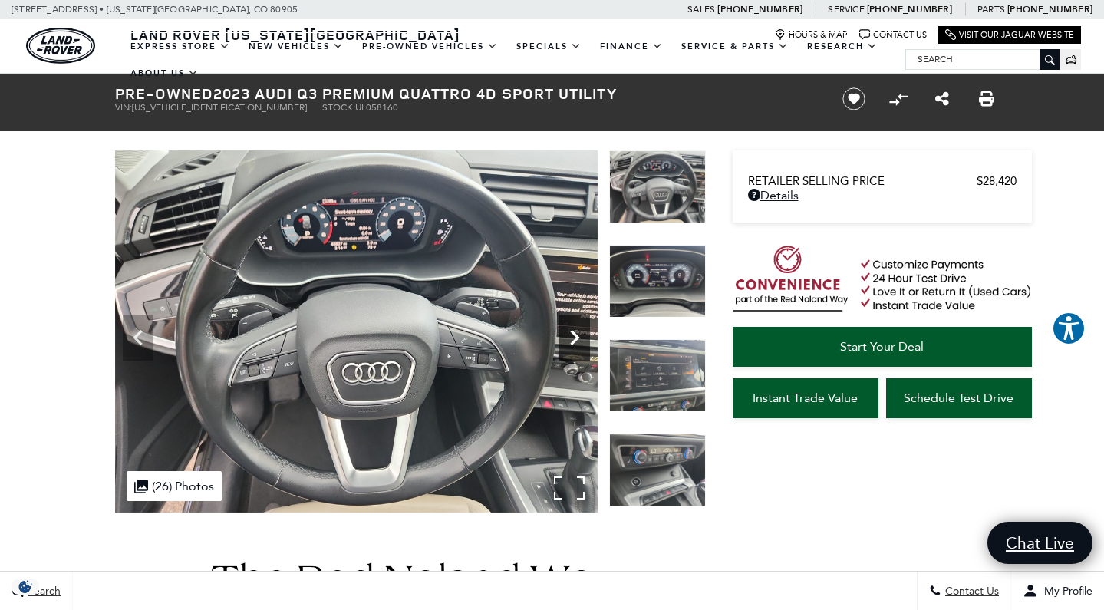
click at [571, 331] on icon "Next" at bounding box center [574, 337] width 31 height 31
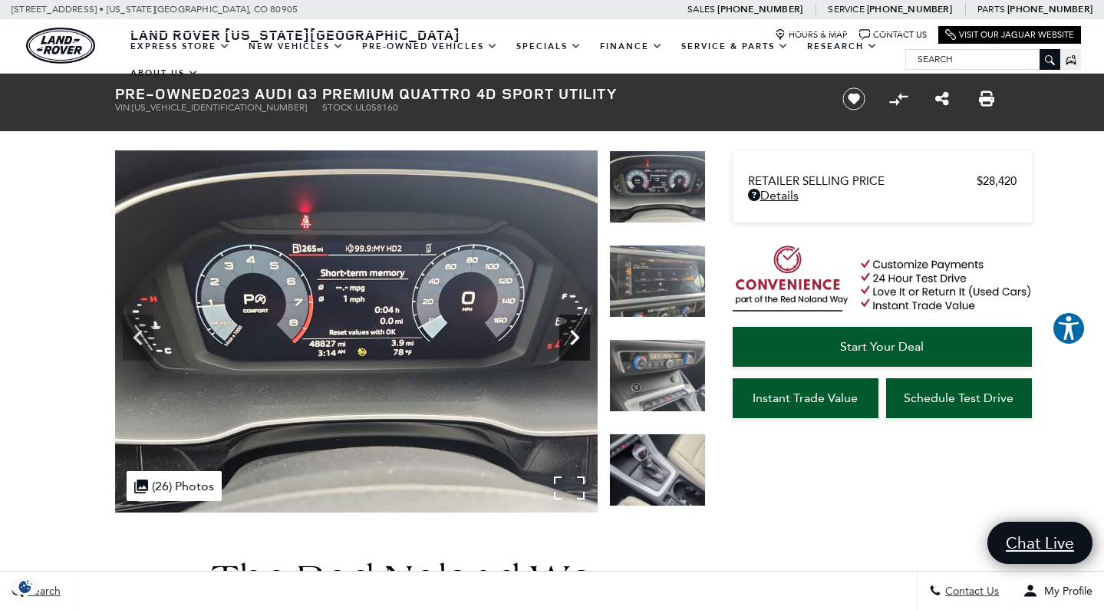
click at [571, 331] on icon "Next" at bounding box center [574, 337] width 31 height 31
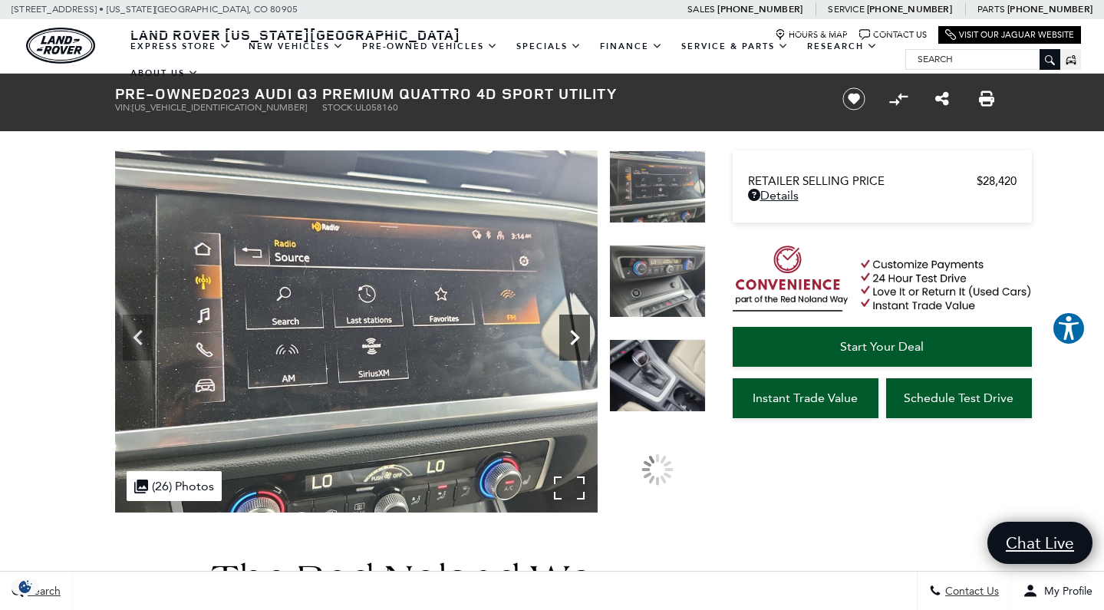
click at [571, 331] on icon "Next" at bounding box center [574, 337] width 31 height 31
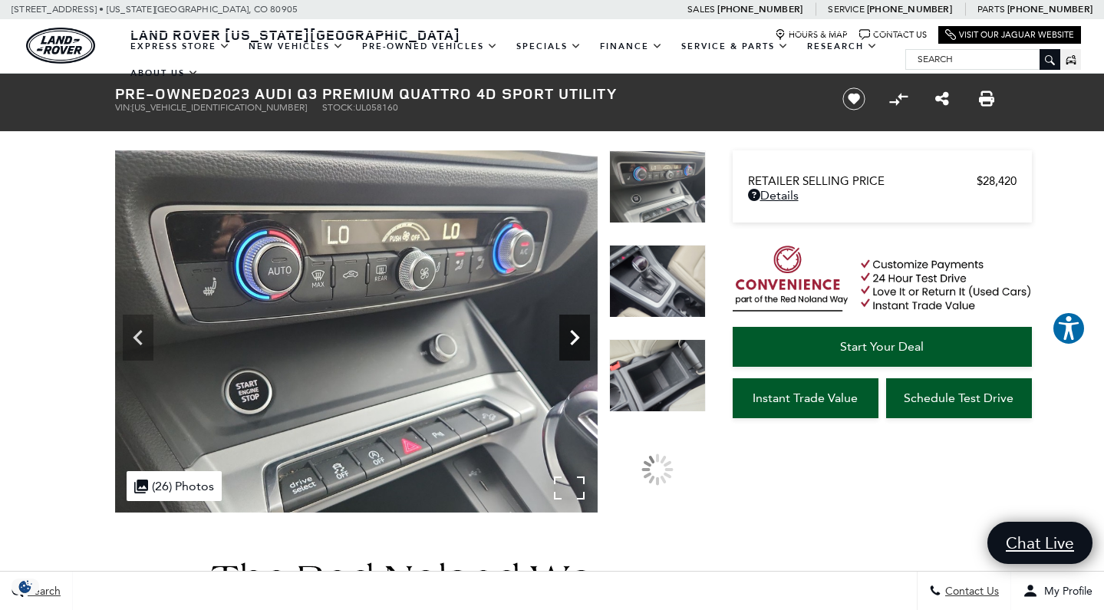
click at [571, 331] on icon "Next" at bounding box center [574, 337] width 31 height 31
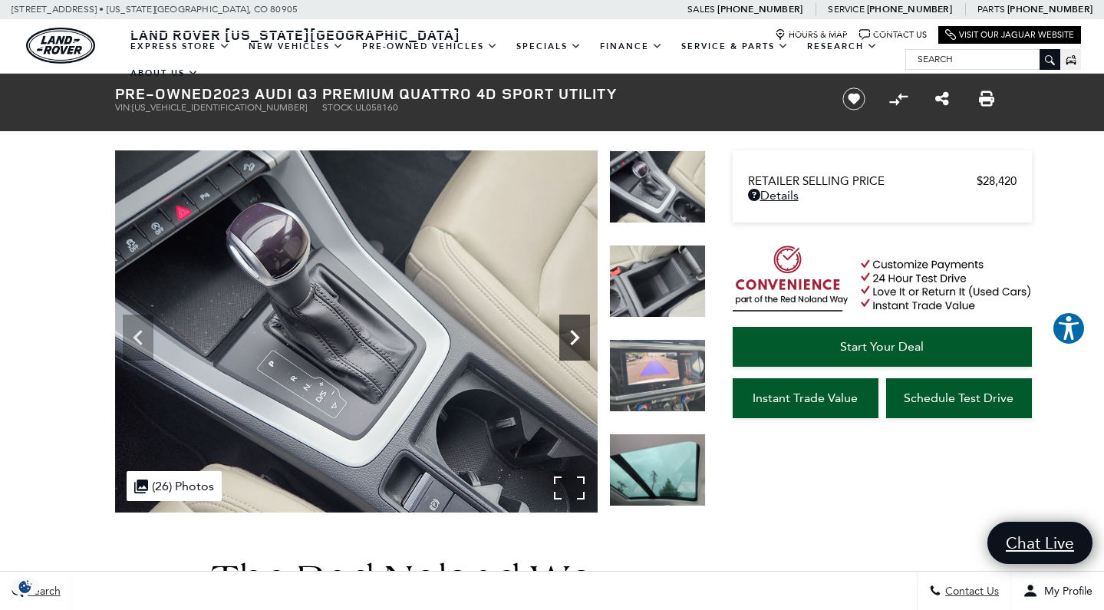
click at [571, 331] on icon "Next" at bounding box center [574, 337] width 31 height 31
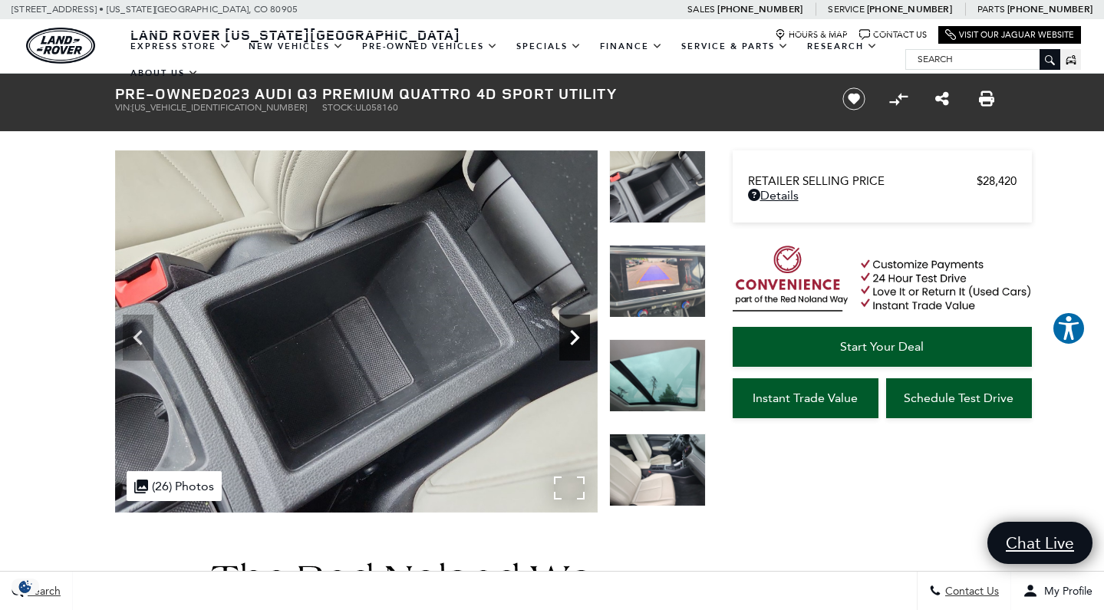
click at [571, 331] on icon "Next" at bounding box center [574, 337] width 31 height 31
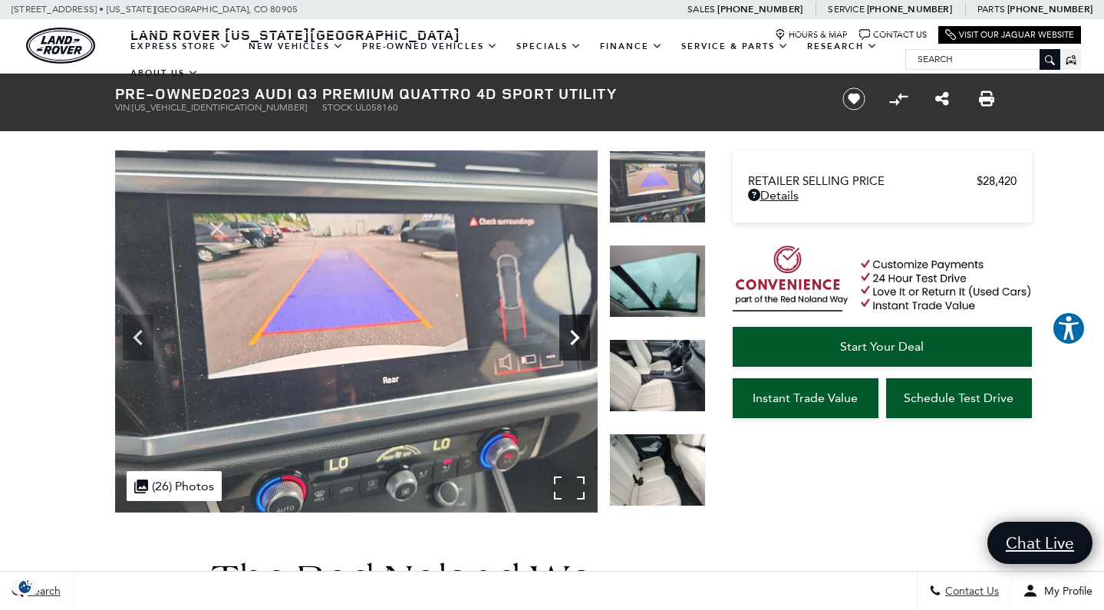
click at [571, 331] on icon "Next" at bounding box center [574, 337] width 31 height 31
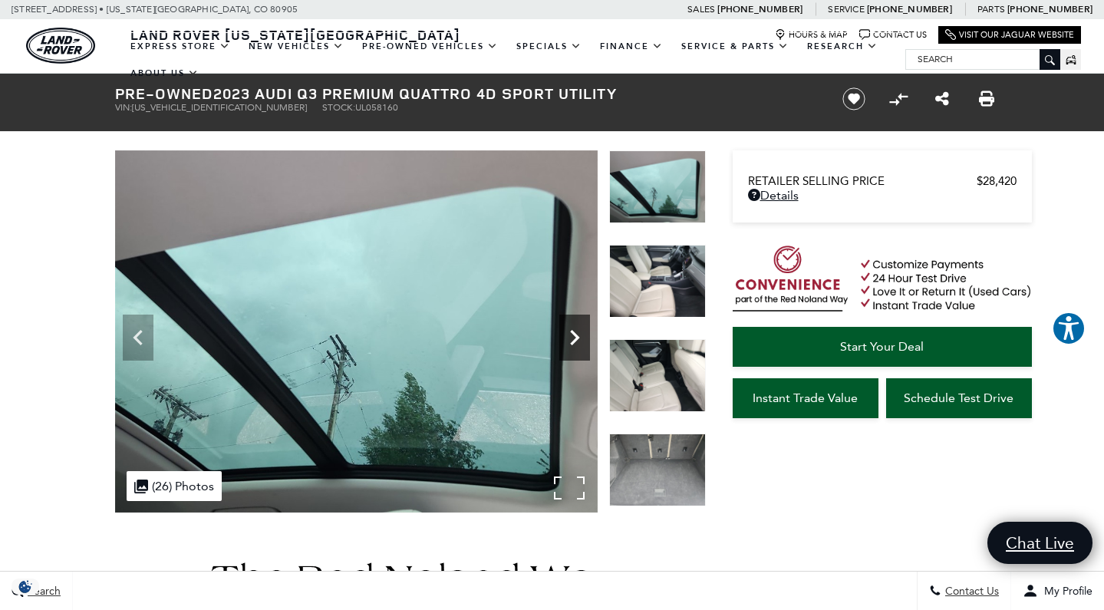
click at [571, 331] on icon "Next" at bounding box center [574, 337] width 31 height 31
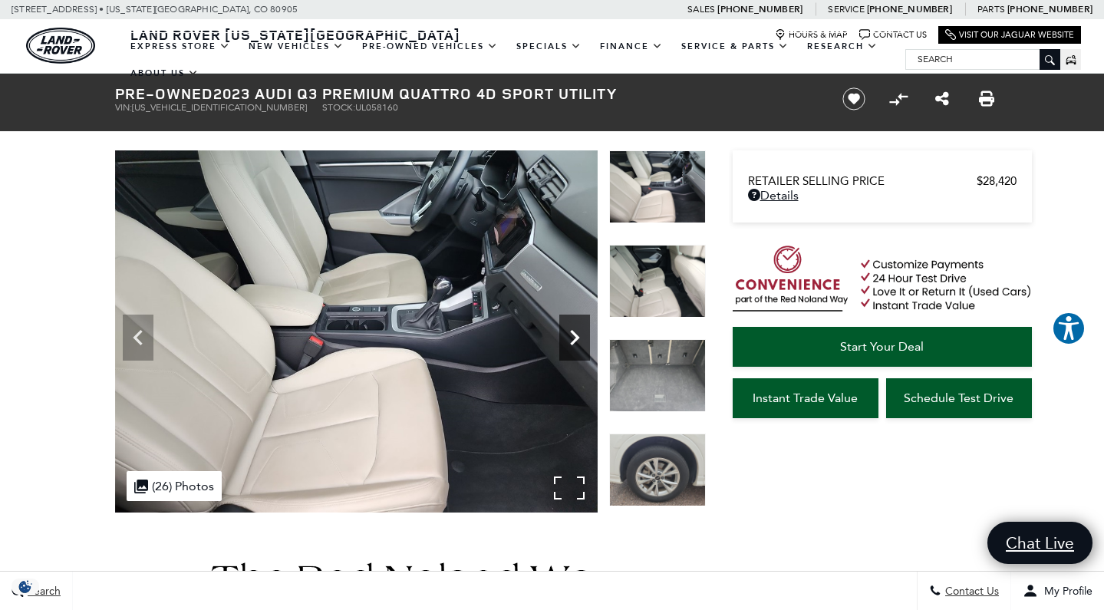
click at [571, 331] on icon "Next" at bounding box center [574, 337] width 31 height 31
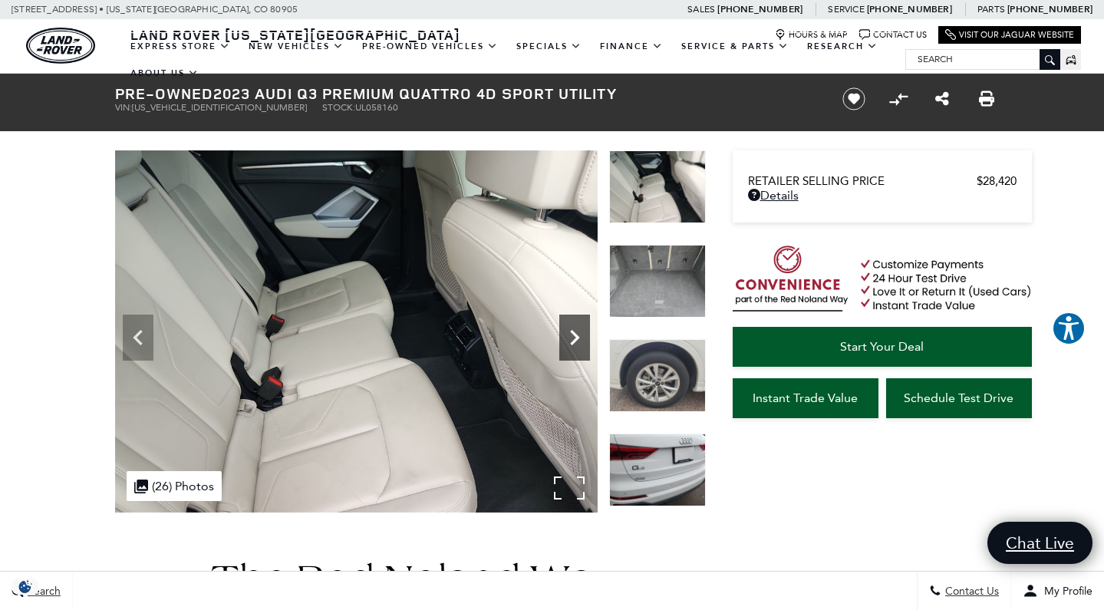
click at [571, 331] on icon "Next" at bounding box center [574, 337] width 31 height 31
